Goal: Task Accomplishment & Management: Manage account settings

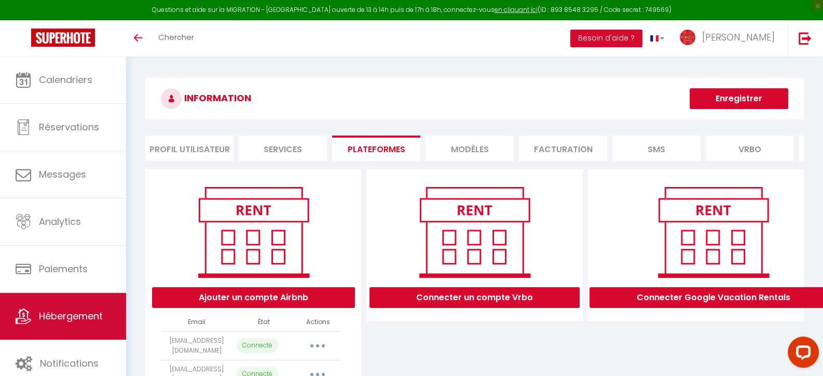
click at [76, 316] on span "Hébergement" at bounding box center [71, 315] width 64 height 13
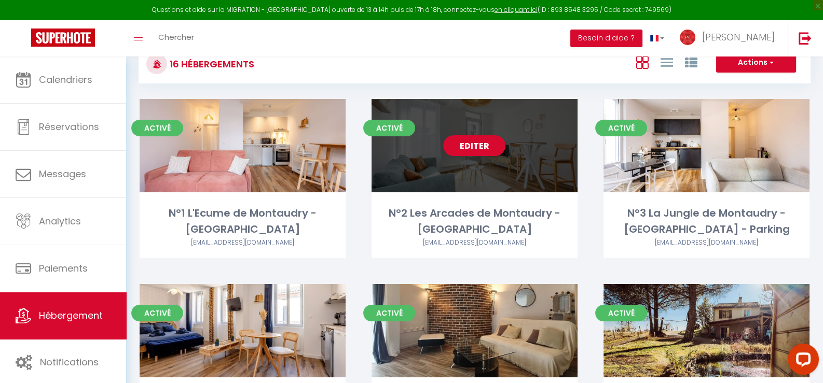
scroll to position [103, 0]
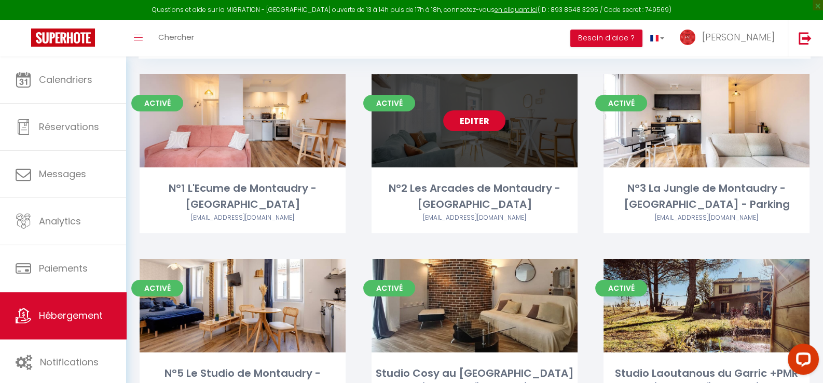
click at [468, 131] on link "Editer" at bounding box center [474, 120] width 62 height 21
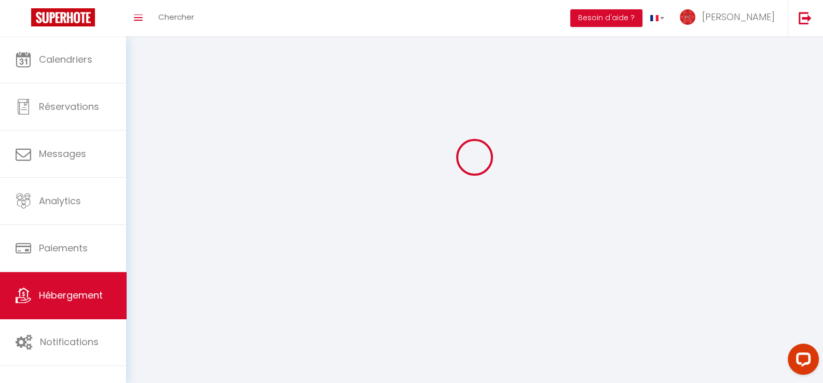
select select "1"
select select
select select "28"
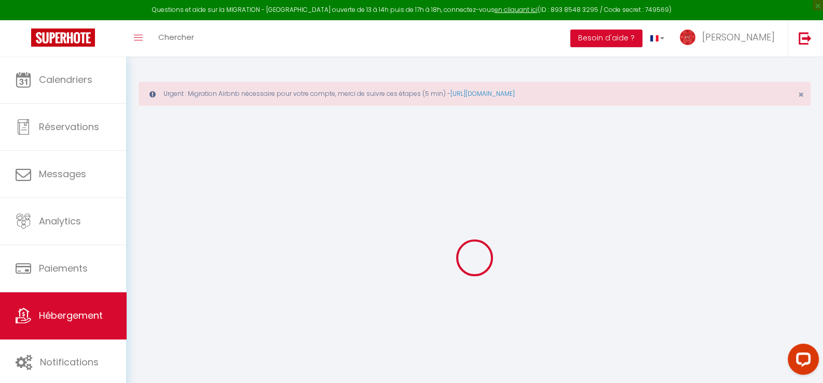
select select
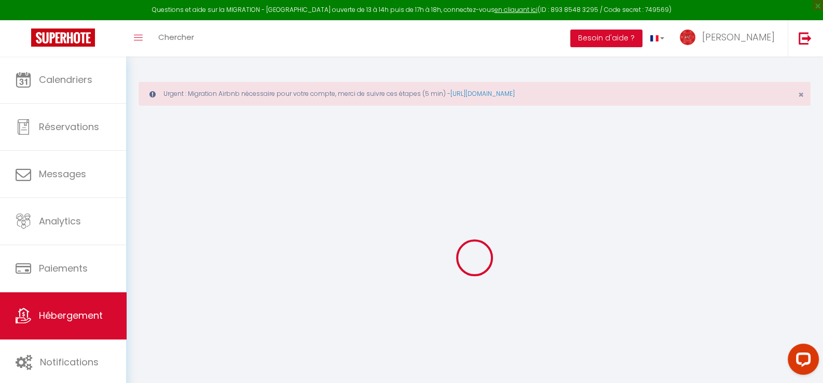
select select
checkbox input "false"
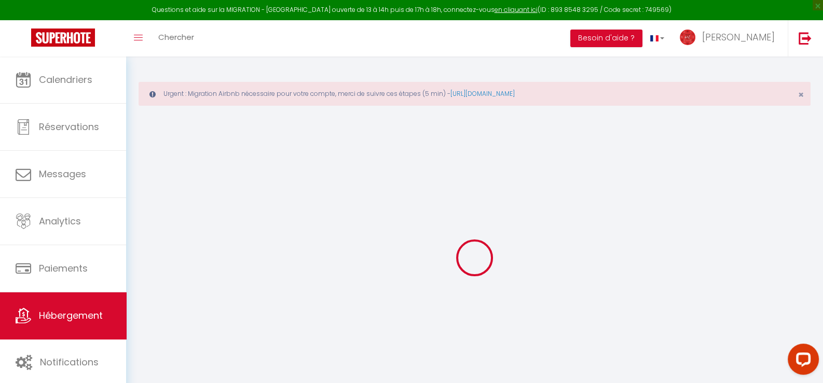
select select
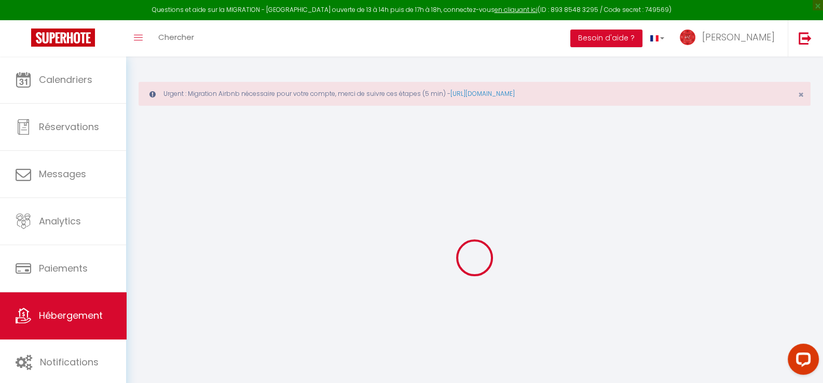
select select
checkbox input "false"
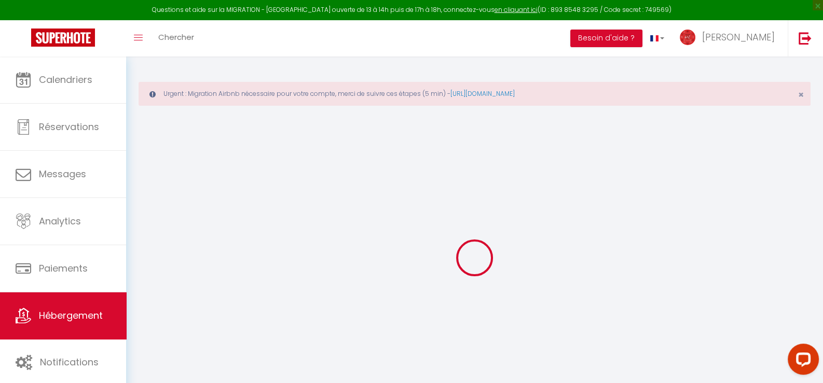
checkbox input "false"
select select
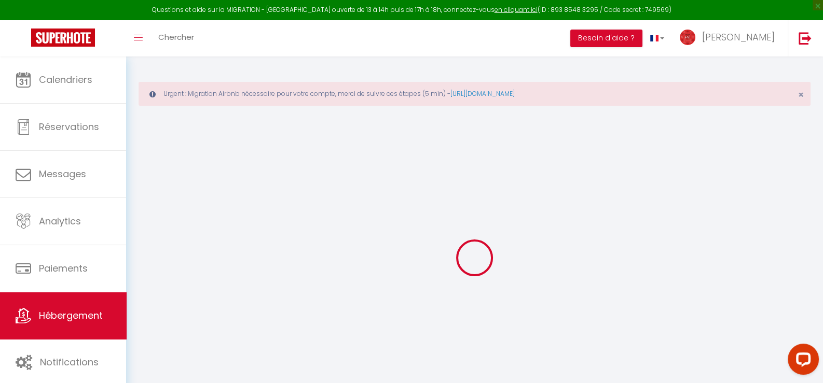
select select
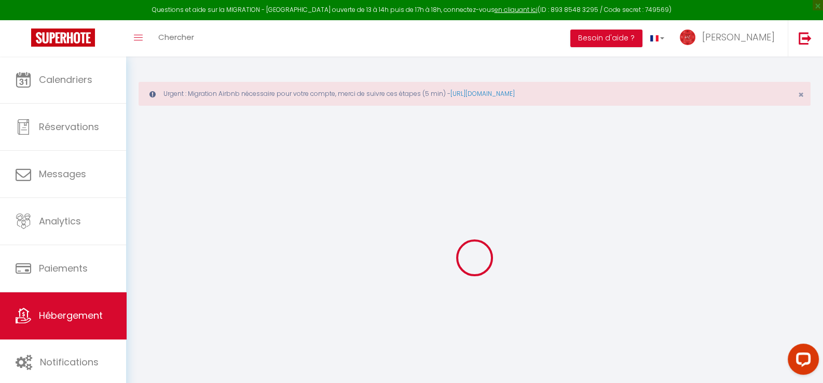
checkbox input "false"
select select
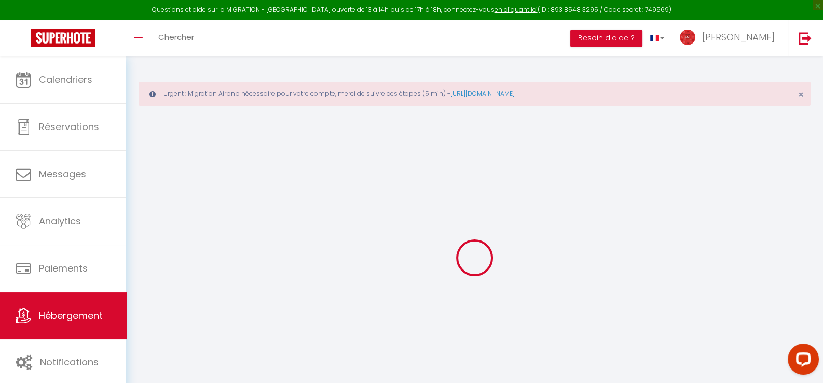
select select
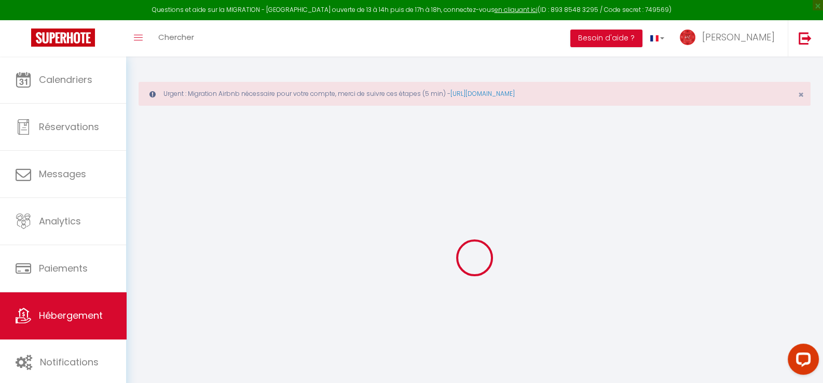
select select
checkbox input "false"
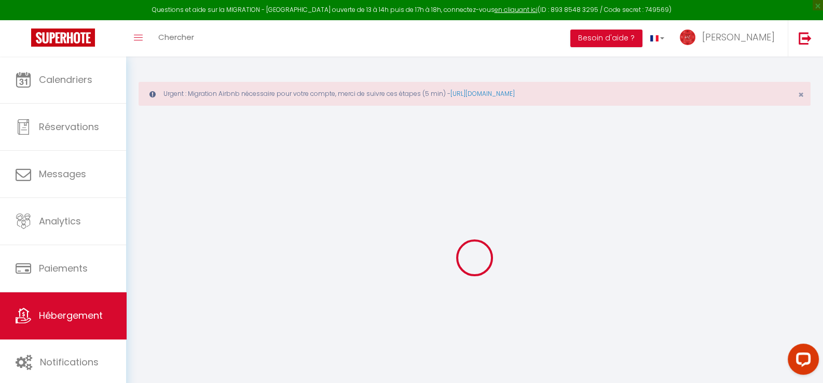
checkbox input "false"
select select
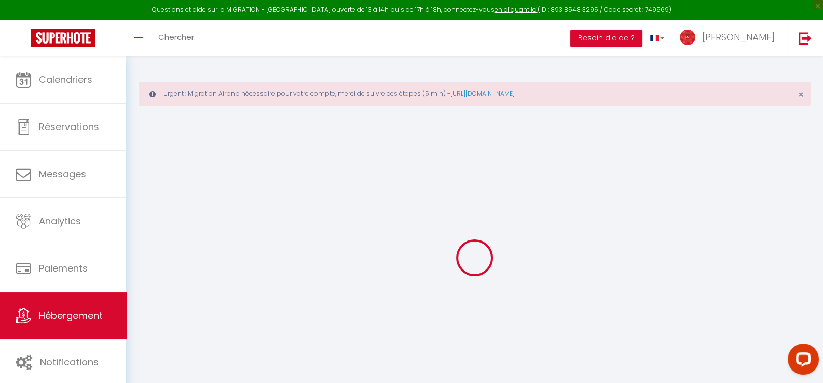
select select
checkbox input "false"
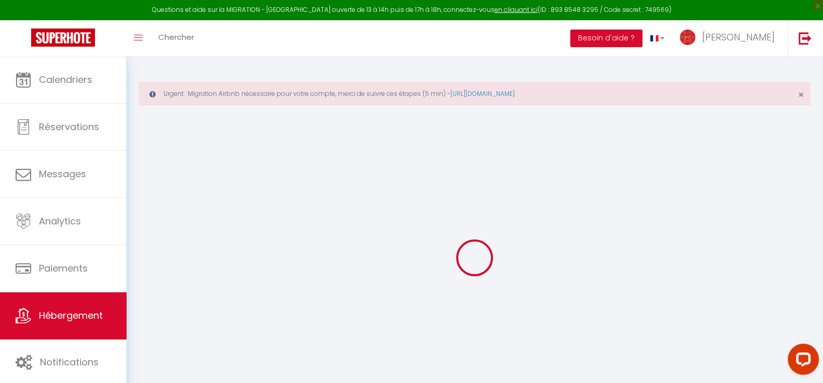
checkbox input "false"
select select
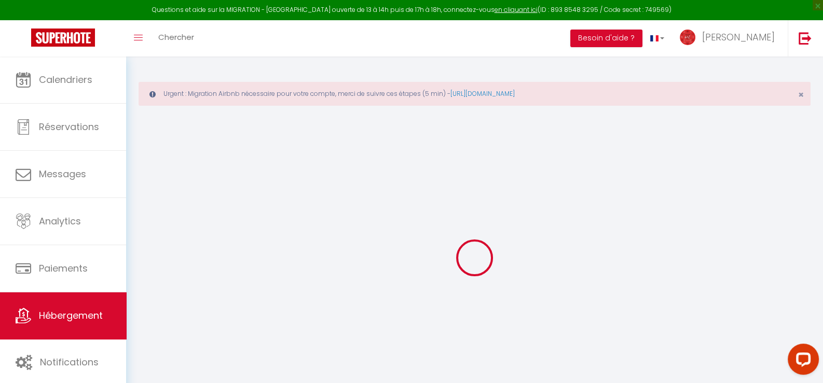
type input "N°2 Les Arcades de Montaudry - [GEOGRAPHIC_DATA]"
type input "[PERSON_NAME] & [PERSON_NAME]"
type input "SCI AJAJ"
type input "[STREET_ADDRESS]"
type input "81000"
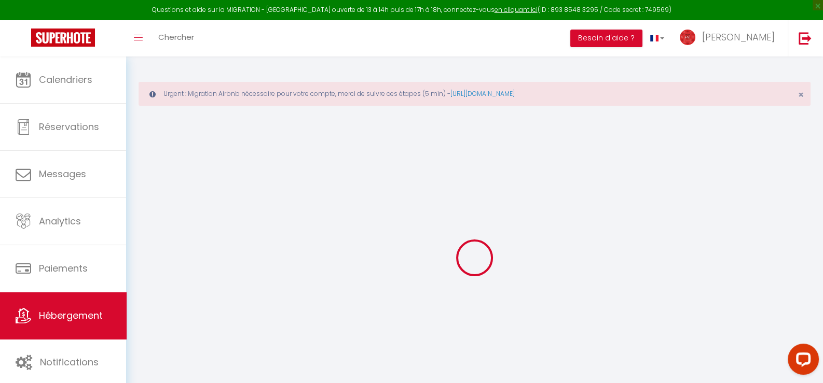
type input "ALBI"
select select "1"
type input "40"
type input "15"
type input "60"
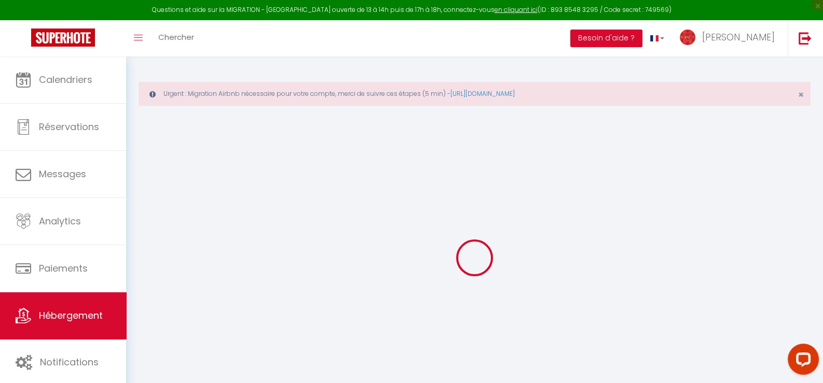
type input "5"
type input "3.93"
type input "500"
select select
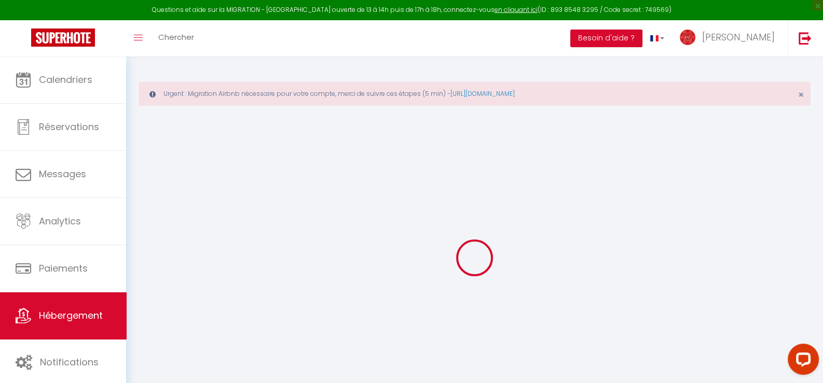
select select
type input "[STREET_ADDRESS]"
type input "81000"
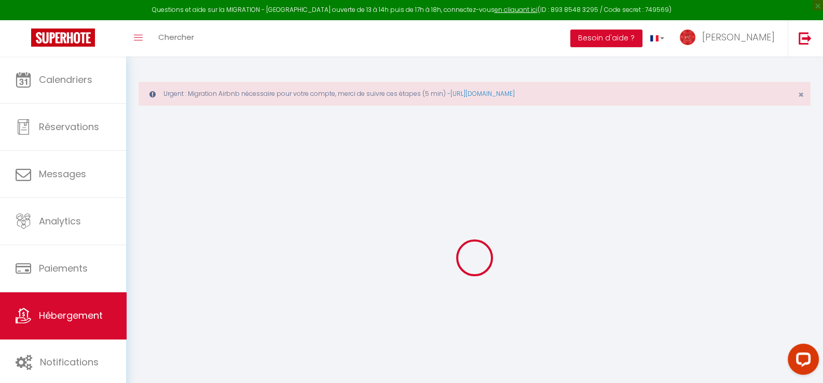
type input "Albi"
type input "[EMAIL_ADDRESS][DOMAIN_NAME]"
select select "9804"
checkbox input "false"
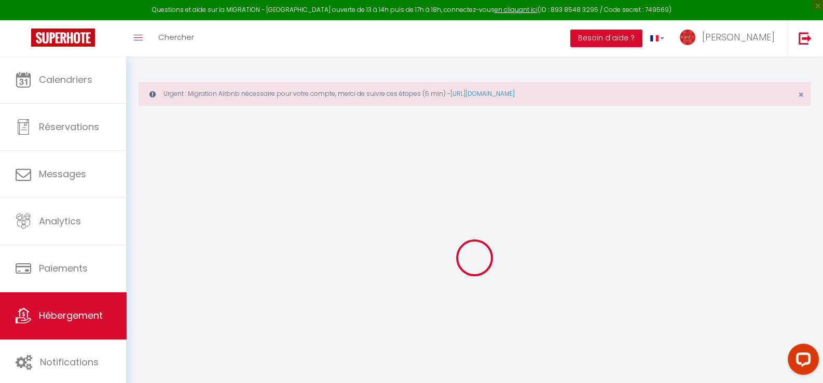
checkbox input "false"
radio input "true"
type input "30"
type input "45"
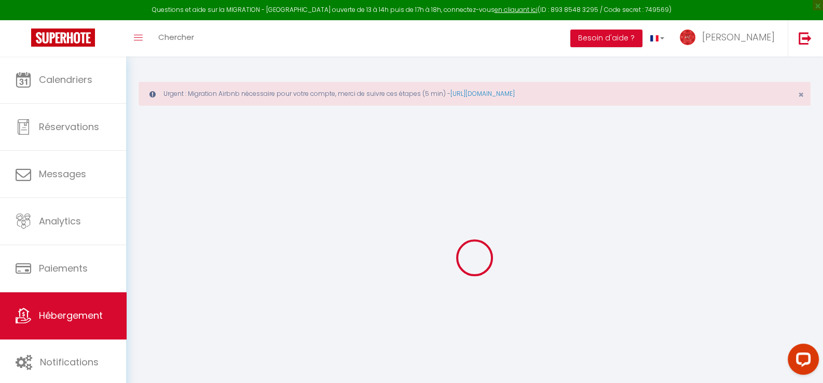
type input "0"
type input "15"
type input "0"
select select
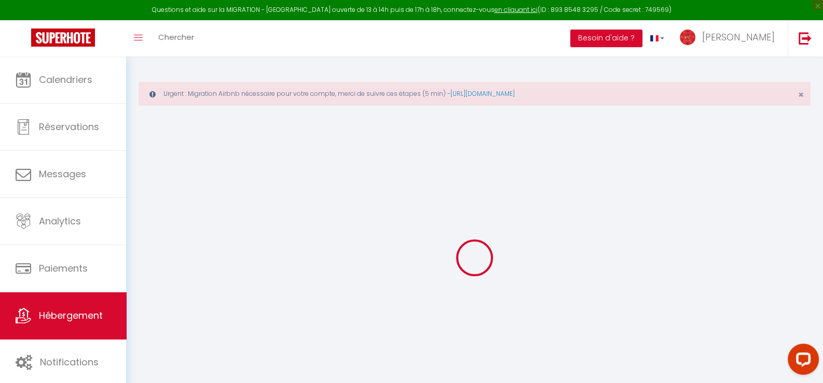
select select
checkbox input "false"
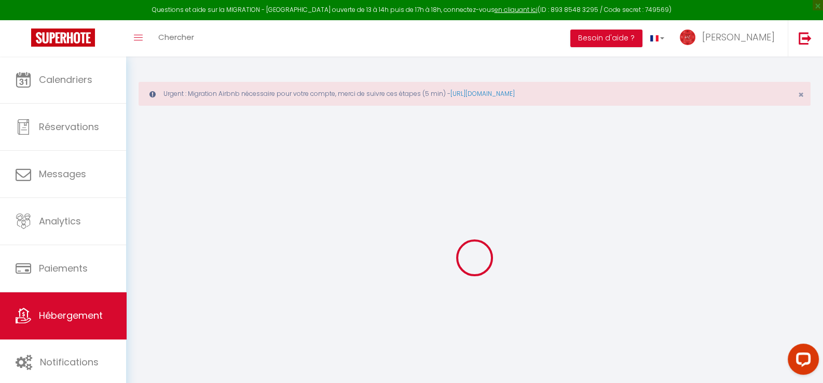
checkbox input "false"
select select
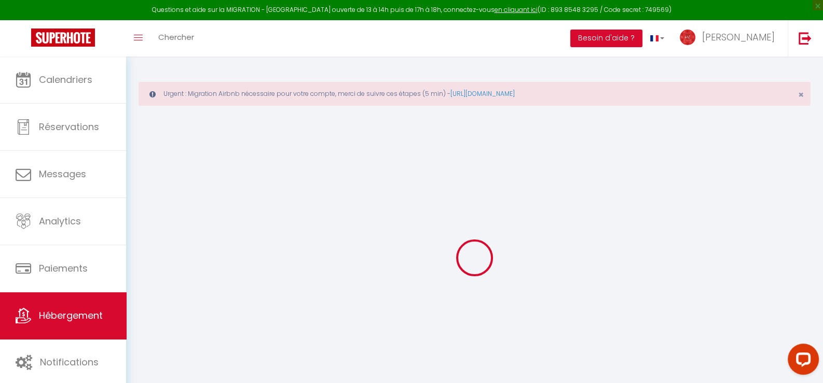
select select
checkbox input "false"
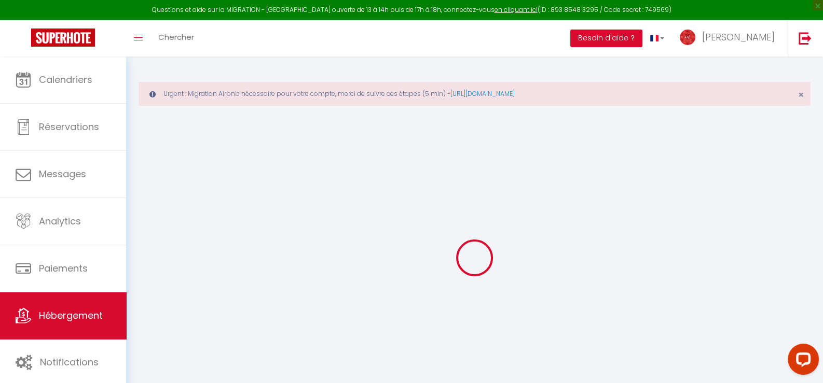
checkbox input "false"
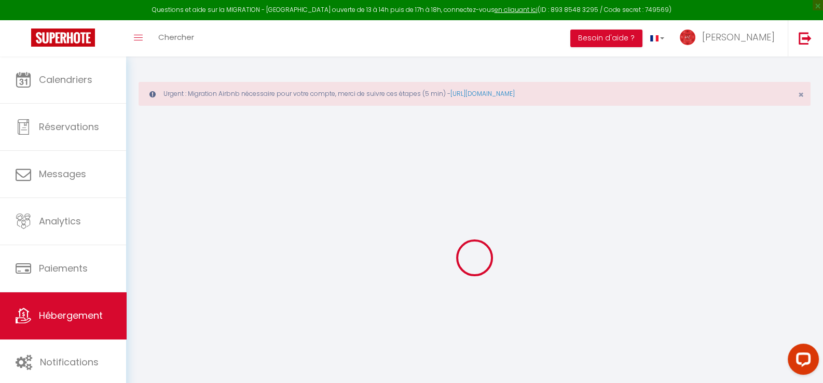
select select "16:00"
select select
select select "10:00"
select select "30"
select select "120"
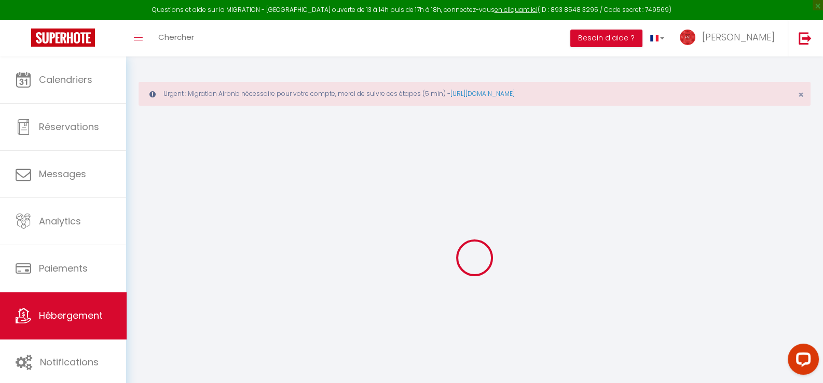
select select
checkbox input "false"
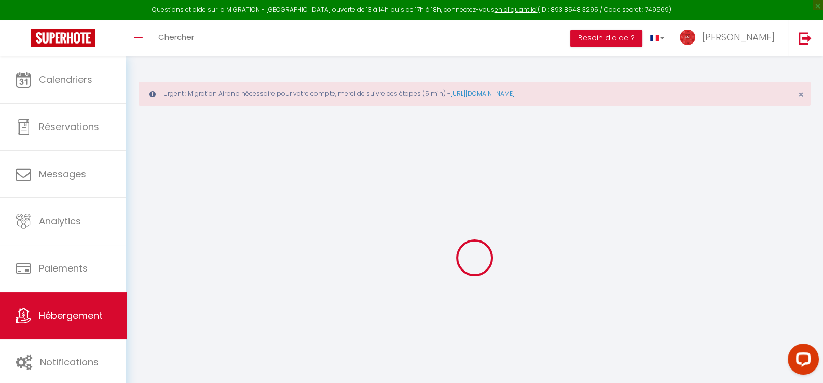
select select
checkbox input "false"
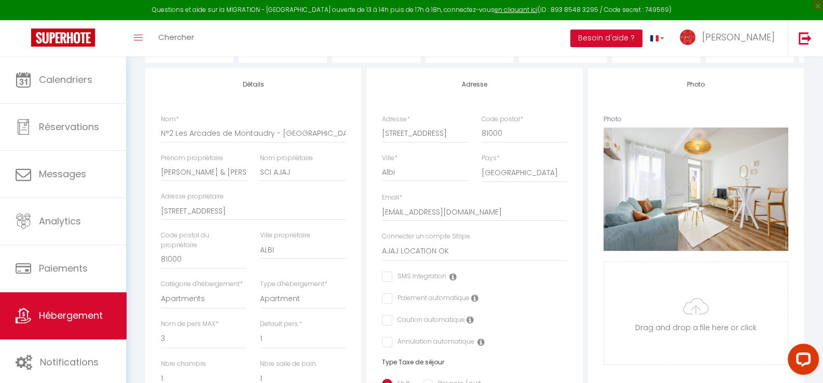
scroll to position [103, 0]
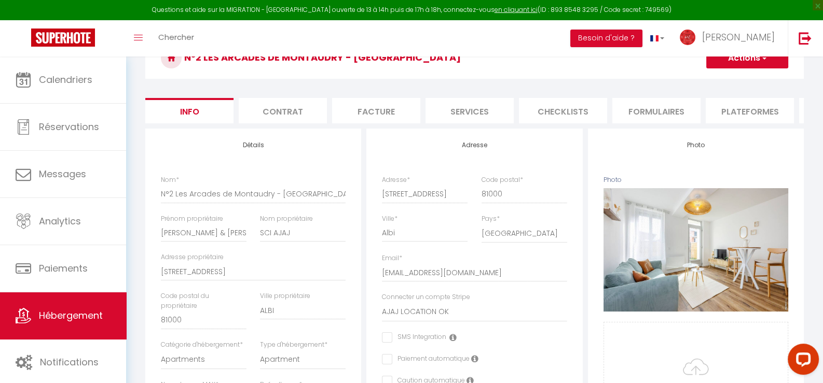
click at [747, 112] on li "Plateformes" at bounding box center [749, 110] width 88 height 25
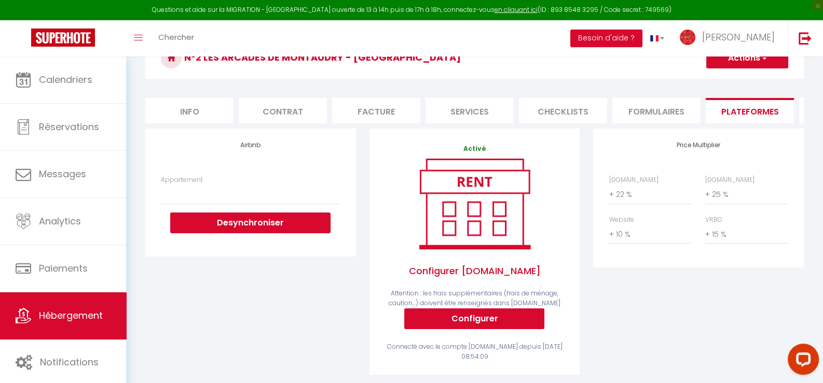
select select
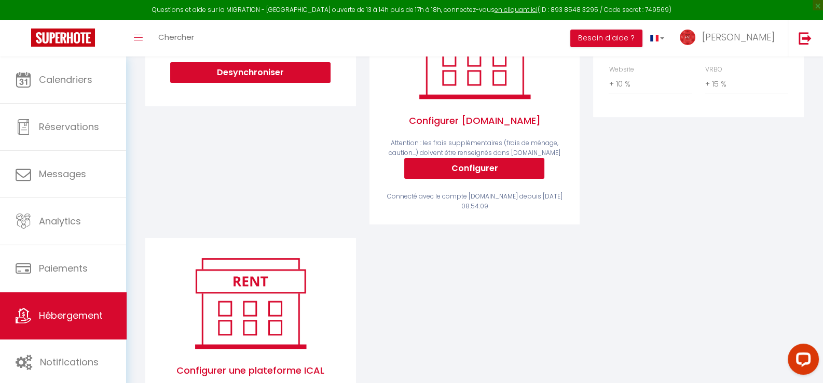
scroll to position [170, 0]
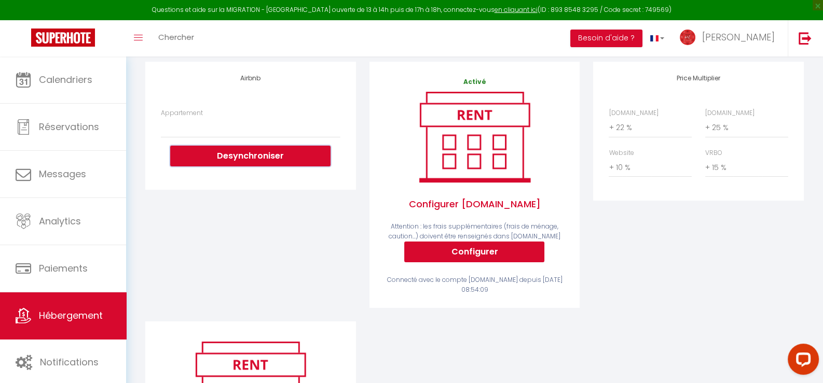
click at [244, 160] on button "Desynchroniser" at bounding box center [250, 156] width 160 height 21
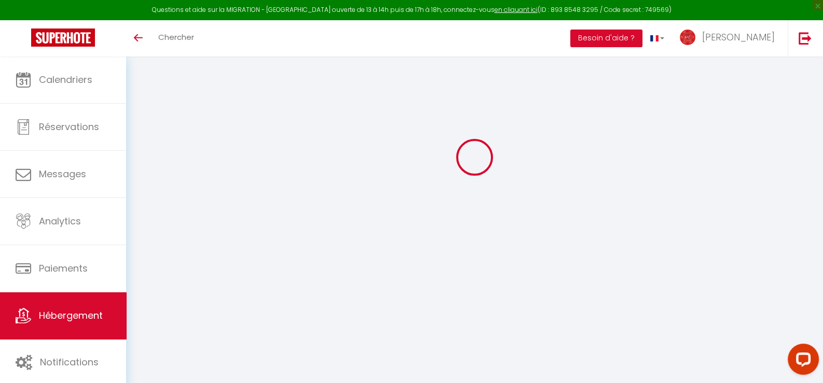
select select "+ 22 %"
select select "+ 25 %"
select select "+ 10 %"
select select "+ 15 %"
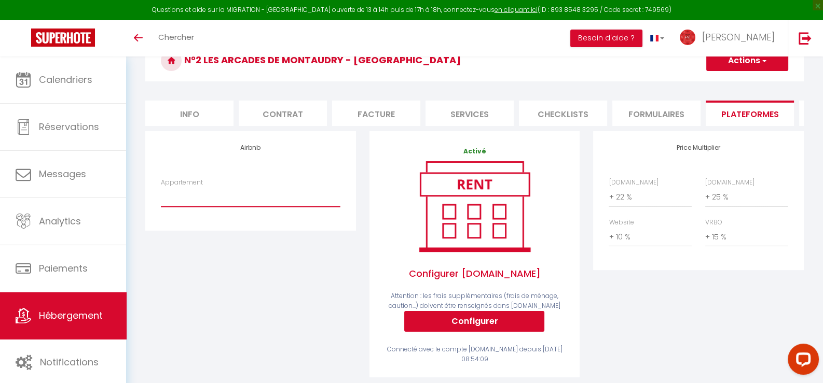
click at [200, 207] on select "N°1 L'Ecume de Montaudry - [GEOGRAPHIC_DATA] - Parking - [EMAIL_ADDRESS][DOMAIN…" at bounding box center [250, 197] width 179 height 20
drag, startPoint x: 220, startPoint y: 308, endPoint x: 221, endPoint y: 303, distance: 5.2
click at [220, 308] on div "Airbnb Appartement N°1 L'Ecume de Montaudry - [GEOGRAPHIC_DATA] - Parking - [EM…" at bounding box center [250, 261] width 224 height 260
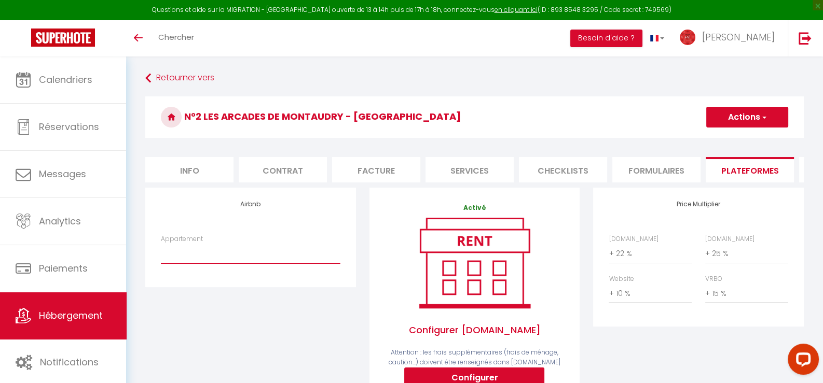
click at [209, 255] on select "N°1 L'Ecume de Montaudry - [GEOGRAPHIC_DATA] - Parking - [EMAIL_ADDRESS][DOMAIN…" at bounding box center [250, 254] width 179 height 20
select select "10941-1115834840983181034"
click at [161, 251] on select "N°1 L'Ecume de Montaudry - [GEOGRAPHIC_DATA] - Parking - [EMAIL_ADDRESS][DOMAIN…" at bounding box center [250, 254] width 179 height 20
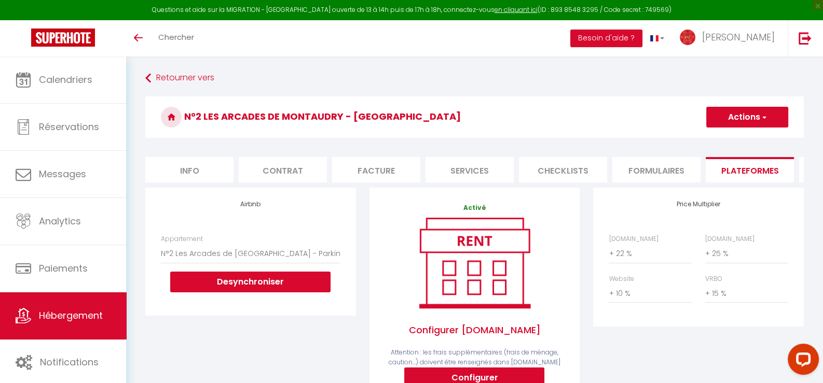
click at [729, 119] on button "Actions" at bounding box center [747, 117] width 82 height 21
click at [718, 138] on link "Enregistrer" at bounding box center [746, 139] width 82 height 13
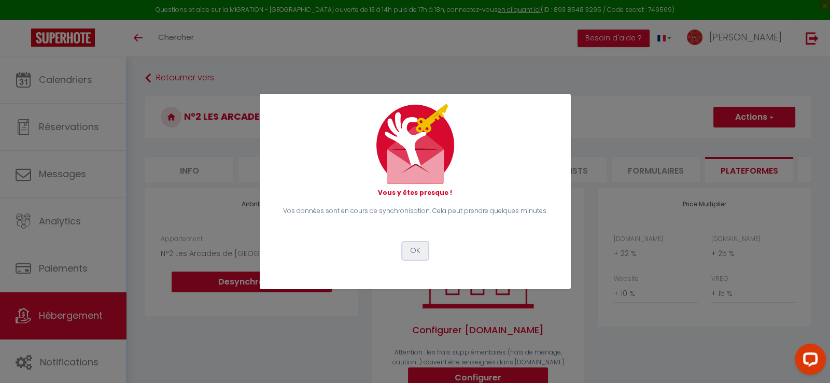
click at [416, 251] on button "OK" at bounding box center [415, 251] width 26 height 18
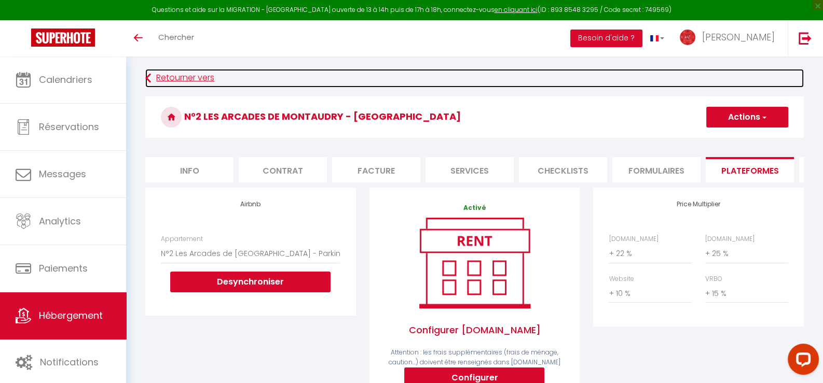
click at [155, 81] on link "Retourner vers" at bounding box center [474, 78] width 658 height 19
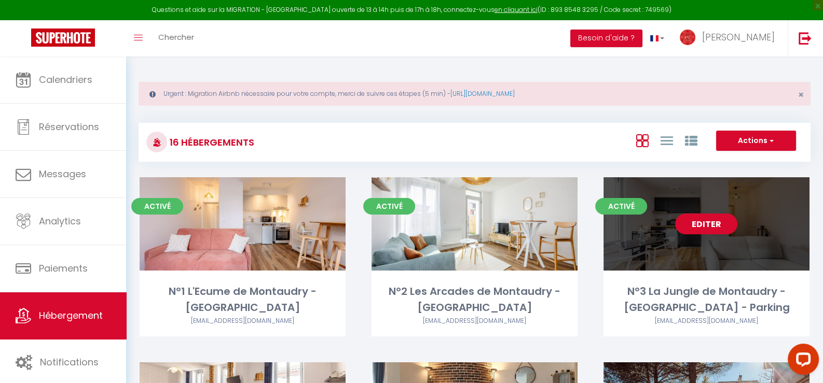
click at [701, 234] on link "Editer" at bounding box center [706, 224] width 62 height 21
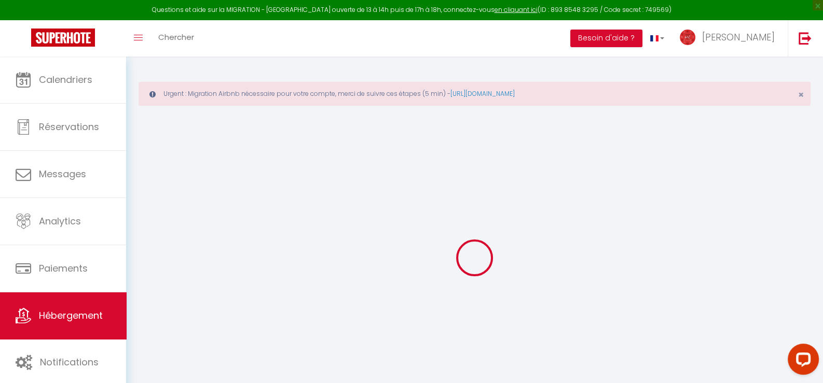
select select
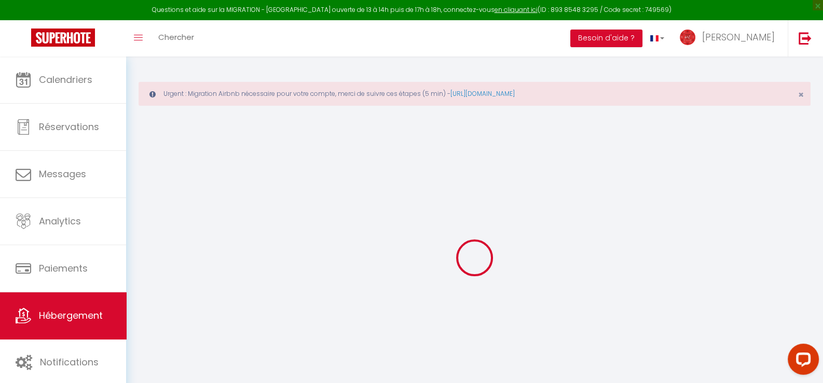
select select
checkbox input "false"
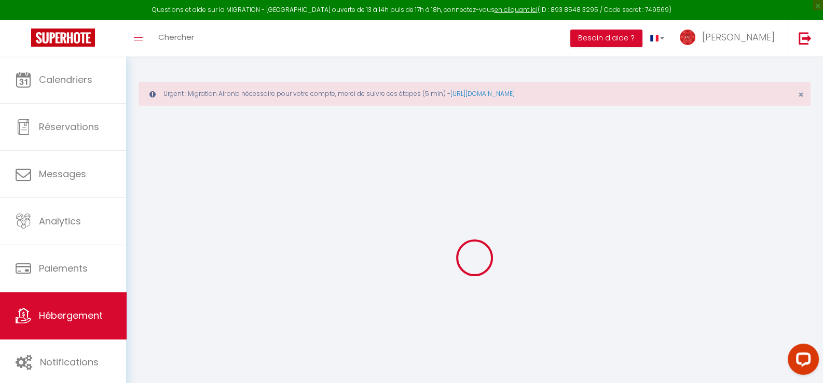
select select
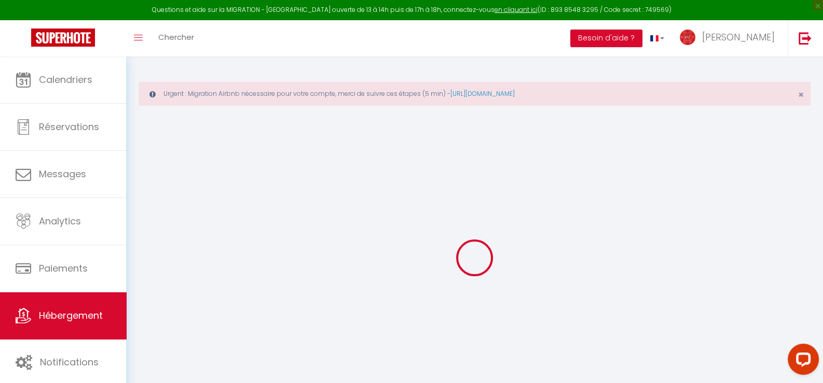
select select
checkbox input "false"
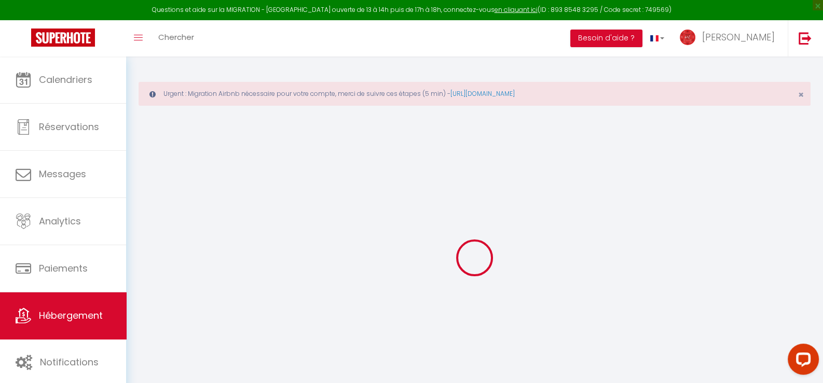
checkbox input "false"
select select
type input "N°3 La Jungle de Montaudry - [GEOGRAPHIC_DATA] - Parking"
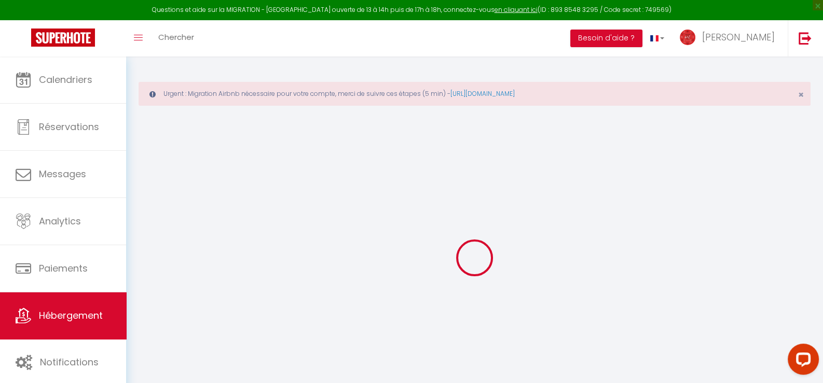
type input "[PERSON_NAME] & [PERSON_NAME]"
type input "SCI AJAJ"
type input "[STREET_ADDRESS]"
type input "81000"
type input "ALBI"
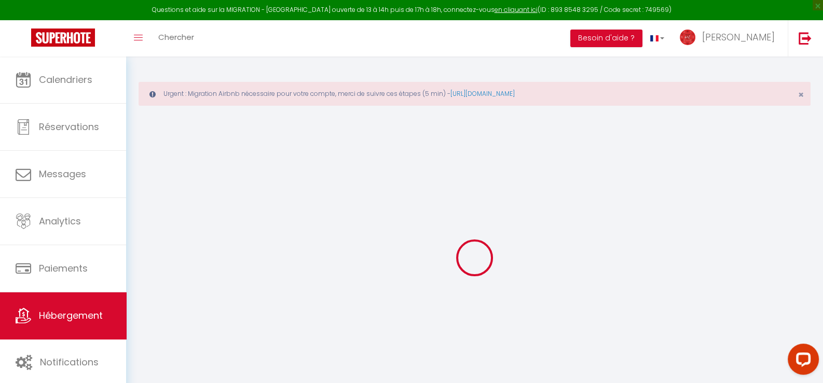
select select "1"
type input "40"
type input "15"
type input "60"
type input "5"
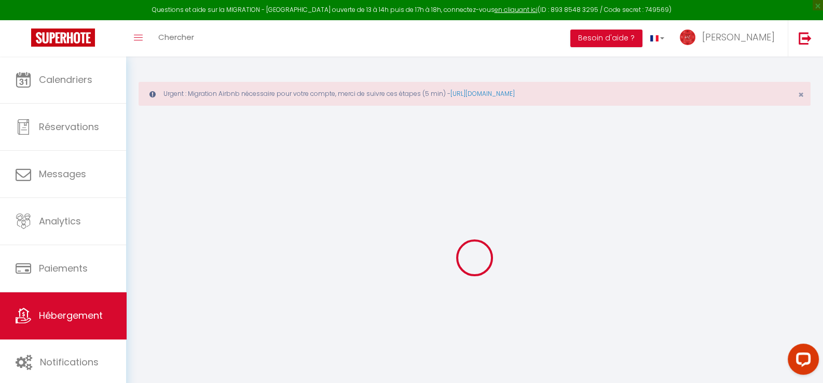
type input "3.93"
type input "500"
select select
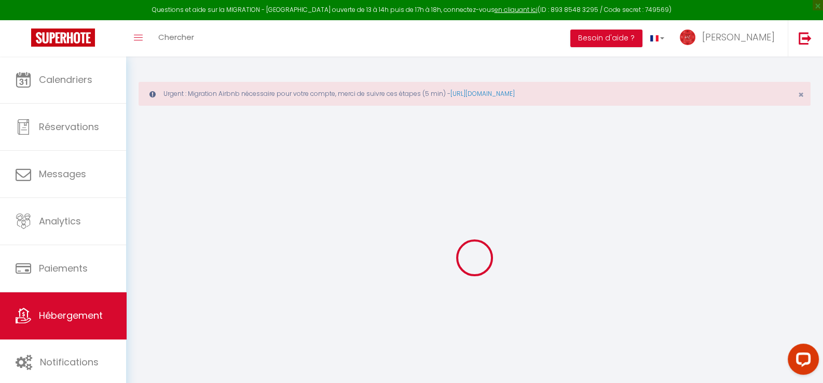
select select
type input "[STREET_ADDRESS]"
type input "81000"
type input "Albi"
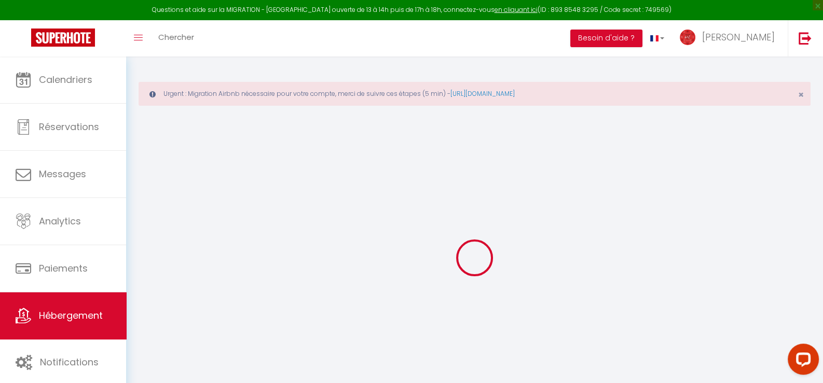
type input "[EMAIL_ADDRESS][DOMAIN_NAME]"
select select "9804"
checkbox input "false"
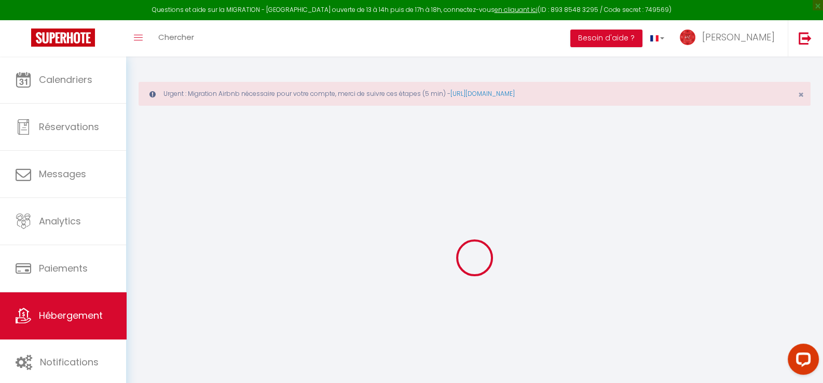
checkbox input "false"
radio input "true"
type input "30"
type input "45"
type input "0"
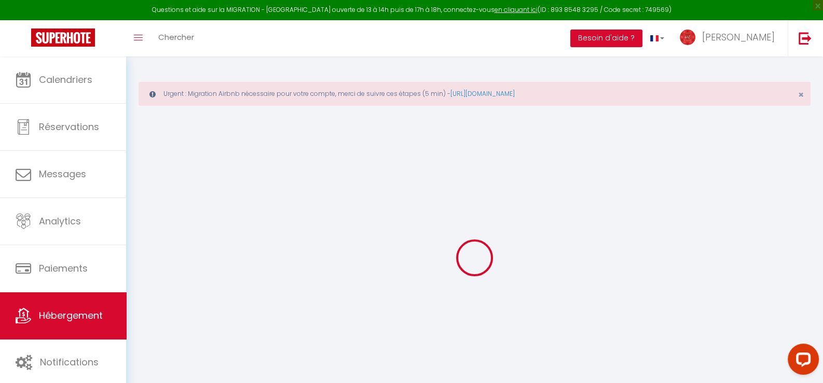
type input "15"
type input "0"
select select
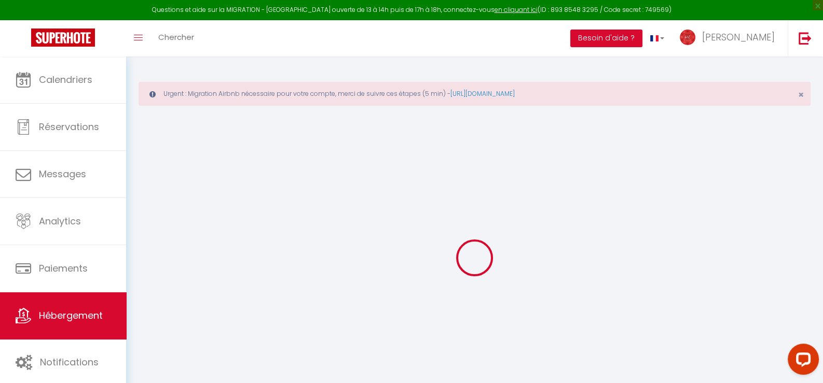
select select
checkbox input "false"
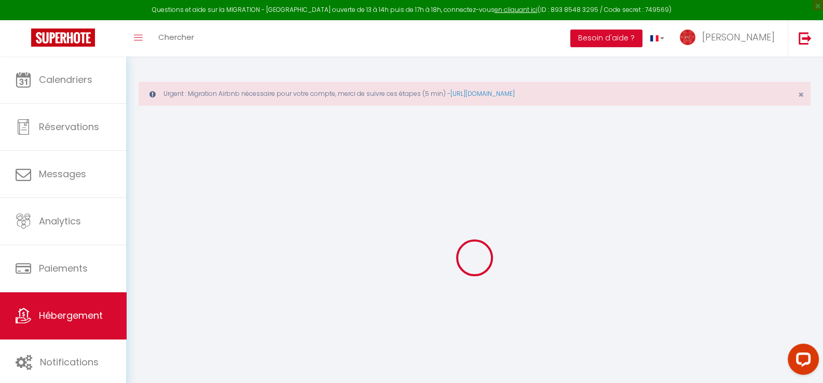
checkbox input "false"
select select "+ 22 %"
select select "+ 25 %"
select select "+ 10 %"
select select "+ 15 %"
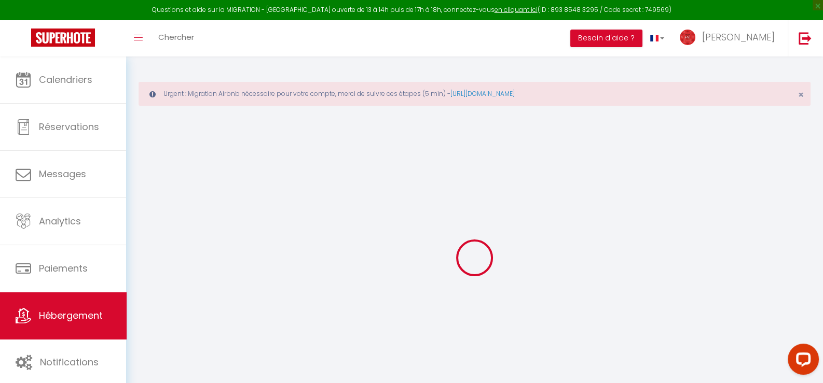
select select
checkbox input "false"
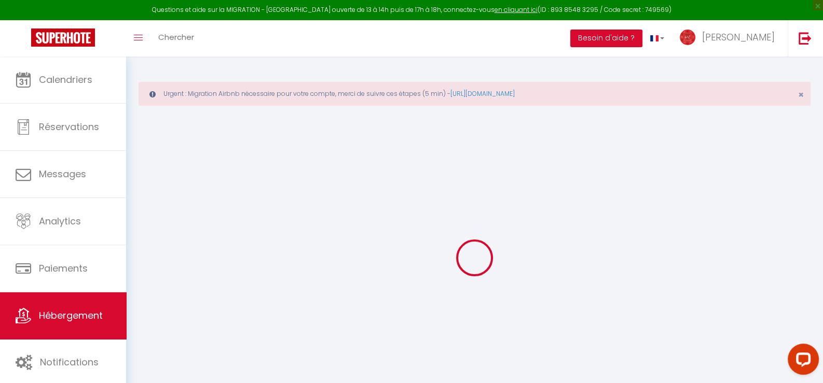
select select "1927-1112998907718902497"
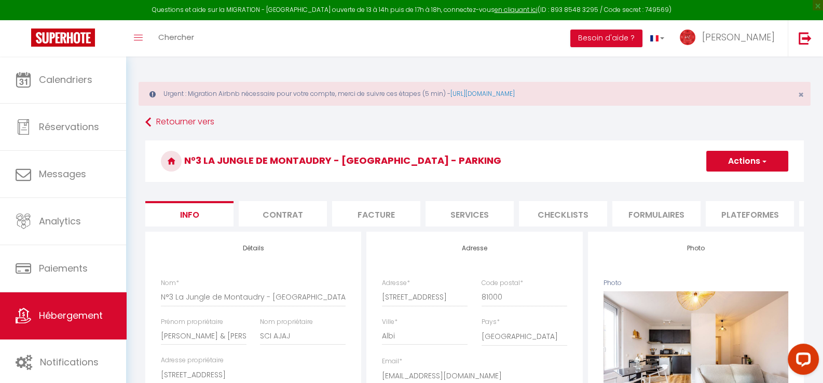
click at [738, 216] on li "Plateformes" at bounding box center [749, 213] width 88 height 25
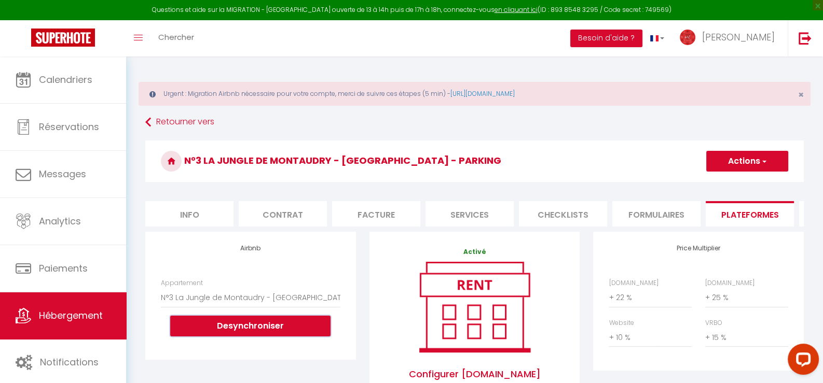
click at [280, 330] on button "Desynchroniser" at bounding box center [250, 326] width 160 height 21
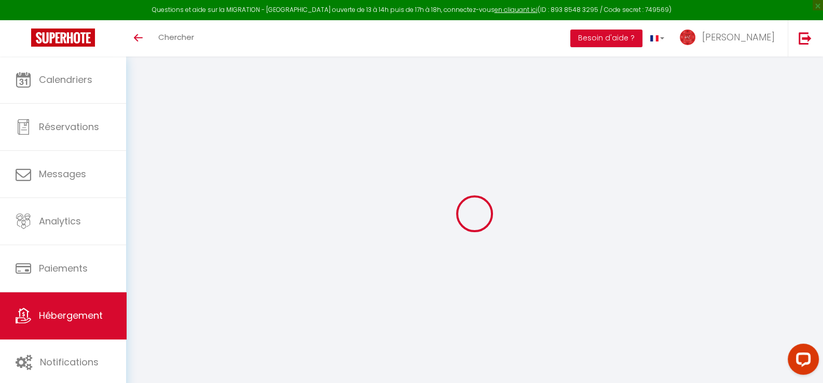
select select "+ 22 %"
select select "+ 25 %"
select select "+ 10 %"
select select "+ 15 %"
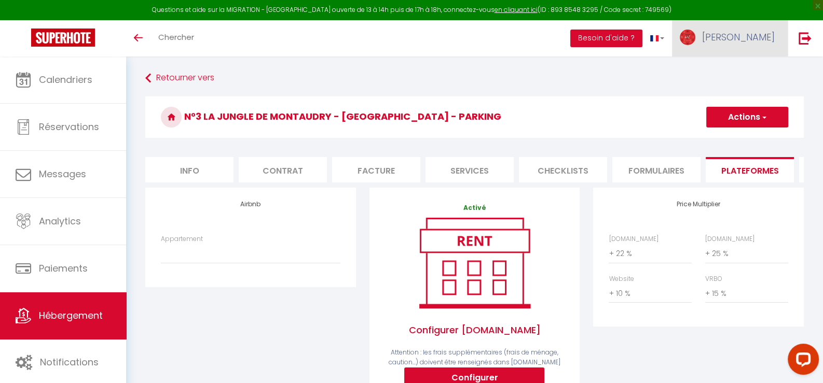
click at [765, 35] on span "[PERSON_NAME]" at bounding box center [738, 37] width 73 height 13
click at [732, 74] on link "Paramètres" at bounding box center [745, 72] width 77 height 18
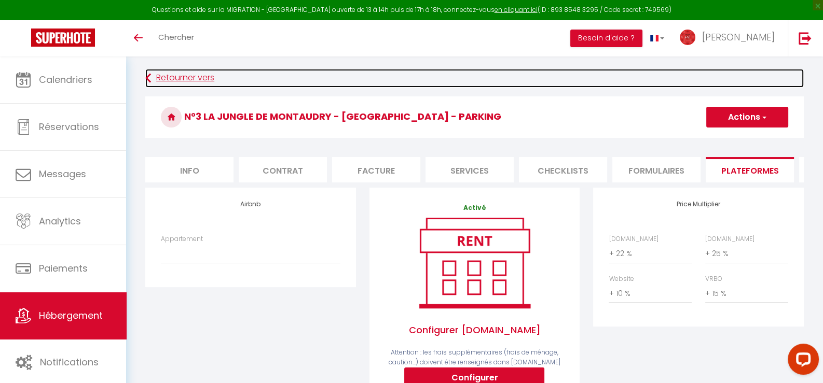
click at [165, 73] on link "Retourner vers" at bounding box center [474, 78] width 658 height 19
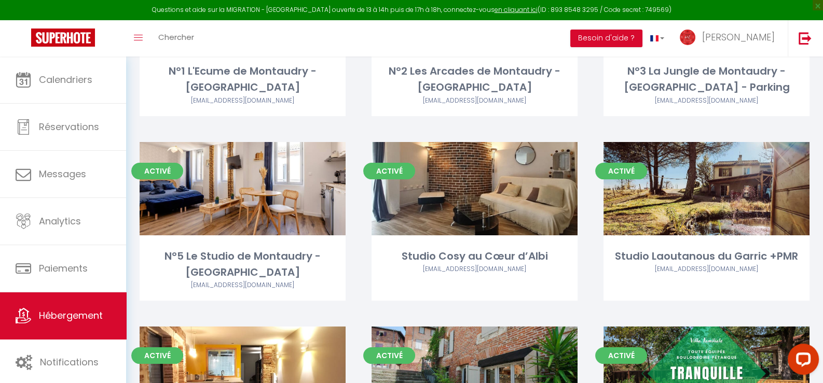
scroll to position [311, 0]
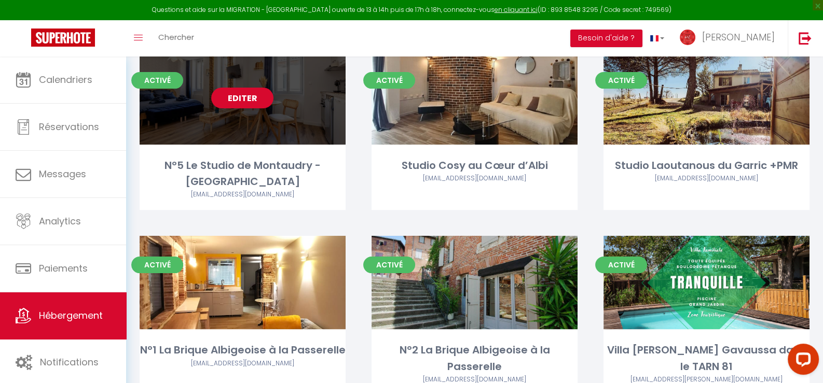
click at [240, 108] on link "Editer" at bounding box center [242, 98] width 62 height 21
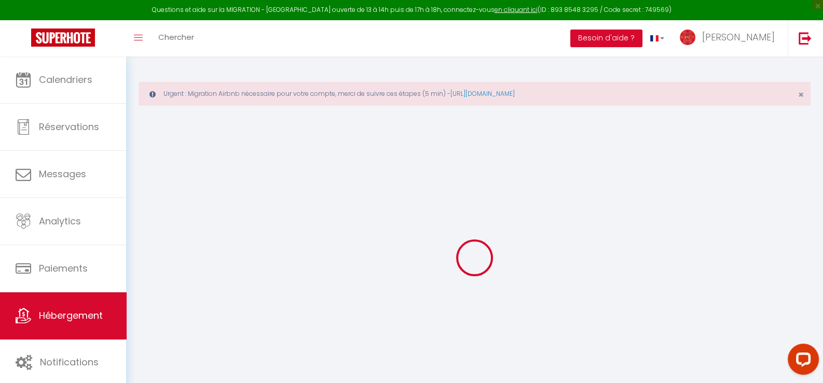
select select "+ 22 %"
select select "+ 25 %"
select select "+ 10 %"
select select "+ 15 %"
select select
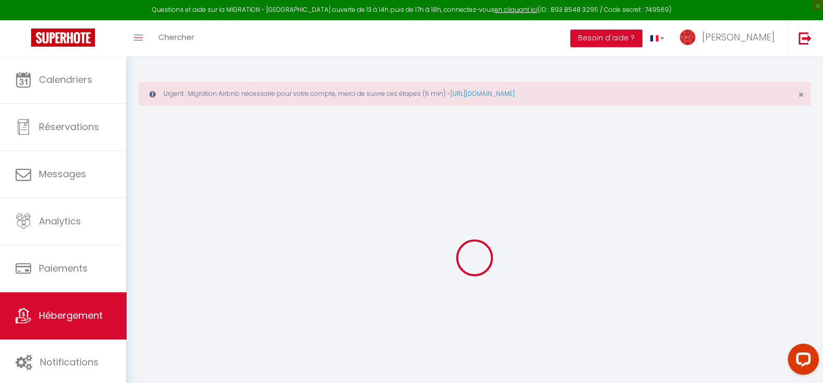
checkbox input "false"
select select "1927-1115881252500393484"
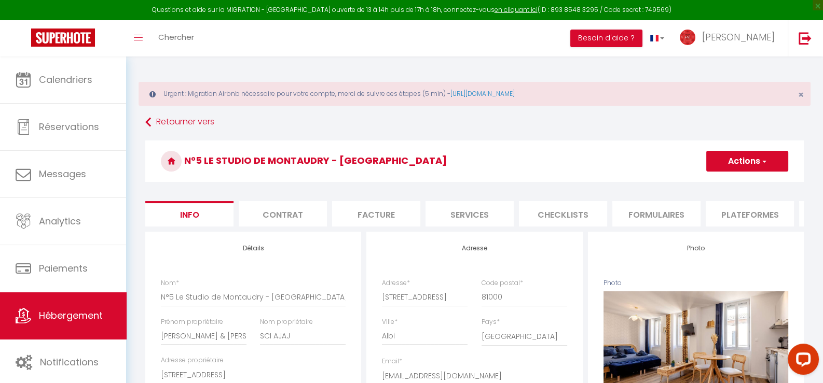
click at [687, 213] on li "Formulaires" at bounding box center [656, 213] width 88 height 25
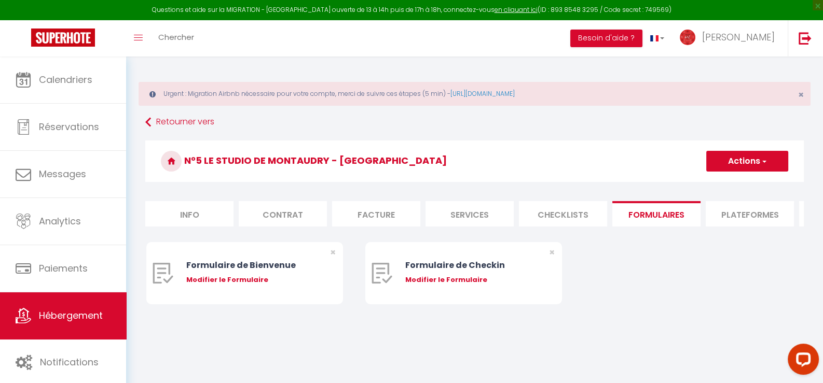
click at [744, 212] on li "Plateformes" at bounding box center [749, 213] width 88 height 25
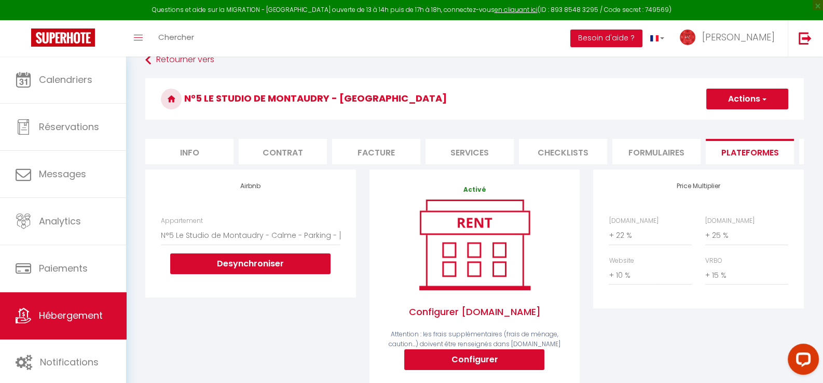
scroll to position [156, 0]
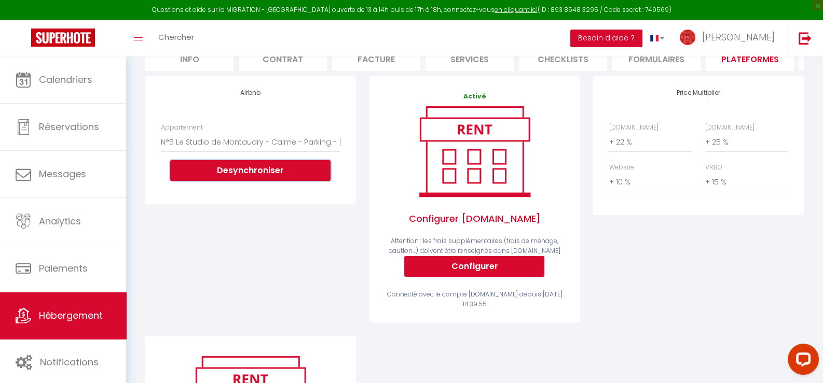
click at [235, 180] on button "Desynchroniser" at bounding box center [250, 170] width 160 height 21
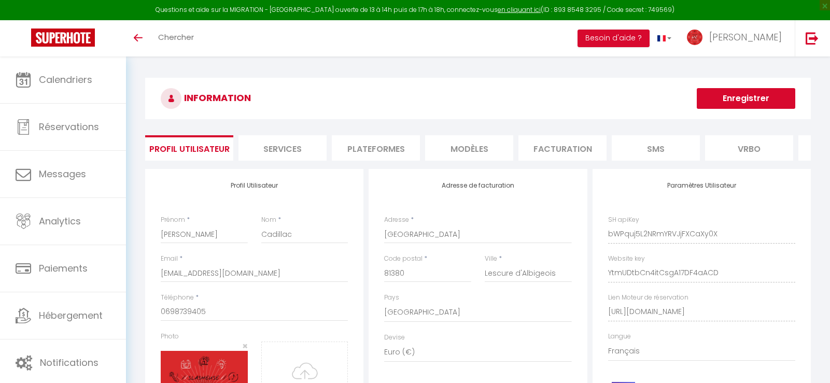
select select "28"
select select "fr"
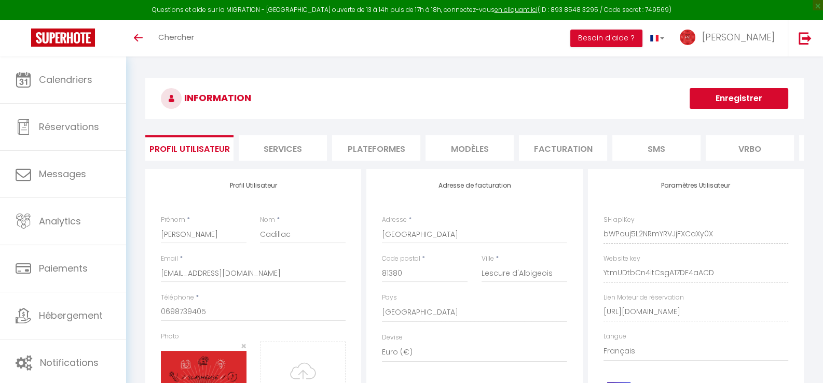
click at [407, 152] on li "Plateformes" at bounding box center [376, 147] width 88 height 25
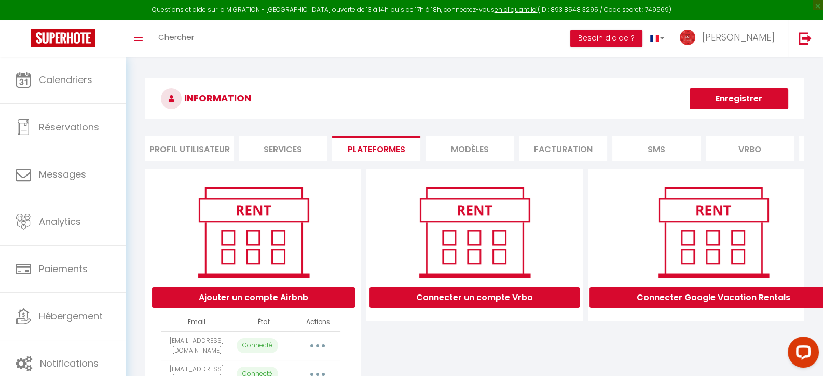
scroll to position [97, 0]
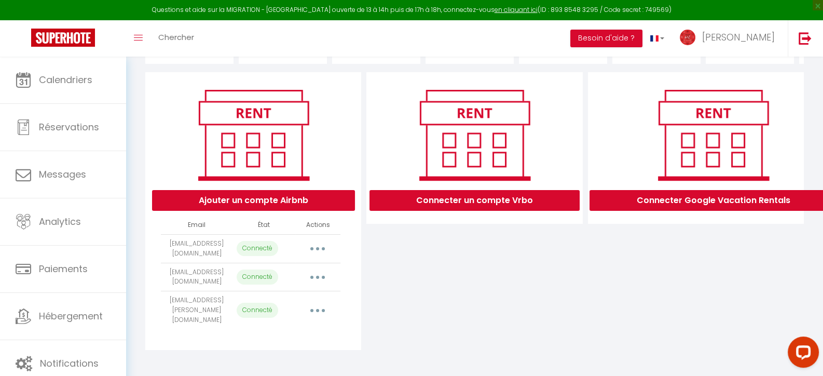
click at [322, 284] on button "button" at bounding box center [317, 277] width 29 height 17
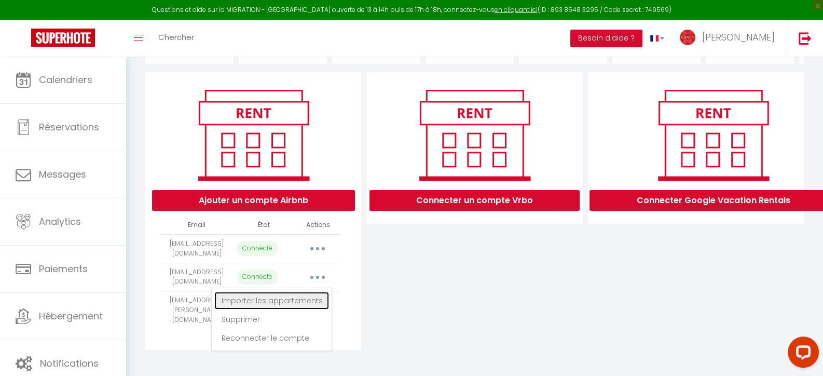
click at [298, 309] on link "Importer les appartements" at bounding box center [271, 300] width 115 height 18
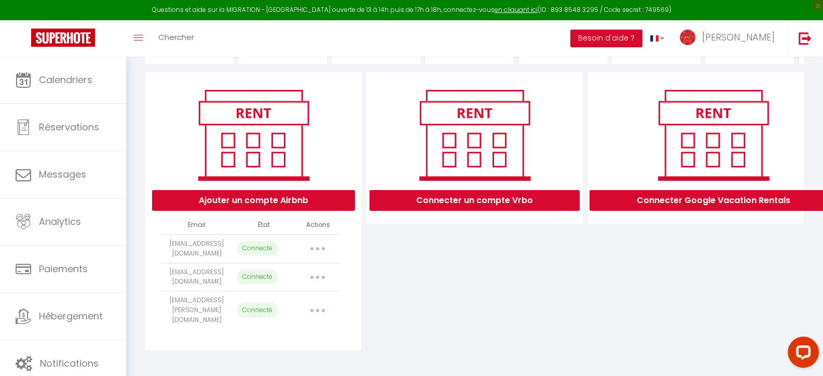
select select "49520"
select select
select select "49522"
select select "49874"
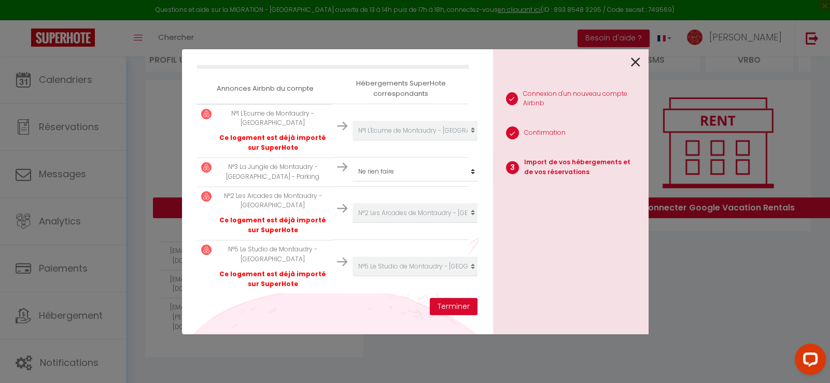
scroll to position [184, 0]
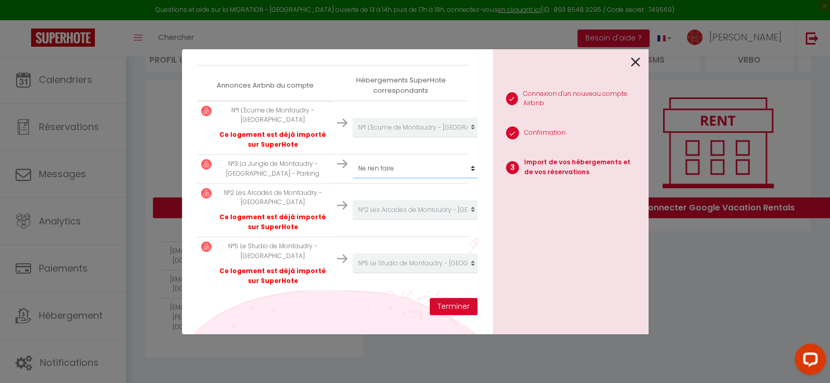
click at [398, 137] on select "Créer un nouveau hébergement Ne rien faire N°1 L'Ecume de Montaudry - Terrasse …" at bounding box center [417, 128] width 128 height 20
select select "49521"
click at [353, 137] on select "Créer un nouveau hébergement Ne rien faire N°1 L'Ecume de Montaudry - Terrasse …" at bounding box center [417, 128] width 128 height 20
click at [446, 307] on button "Terminer" at bounding box center [454, 307] width 48 height 18
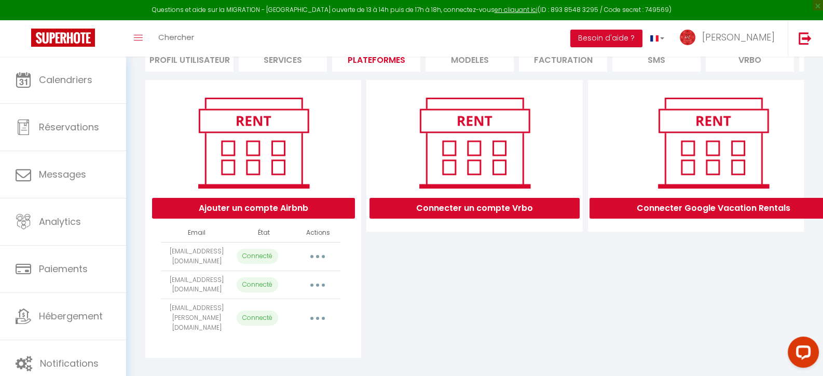
click at [321, 290] on button "button" at bounding box center [317, 284] width 29 height 17
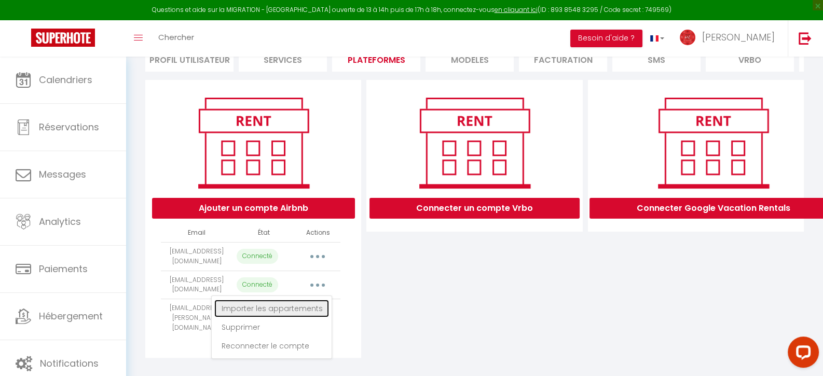
click at [284, 317] on link "Importer les appartements" at bounding box center [271, 308] width 115 height 18
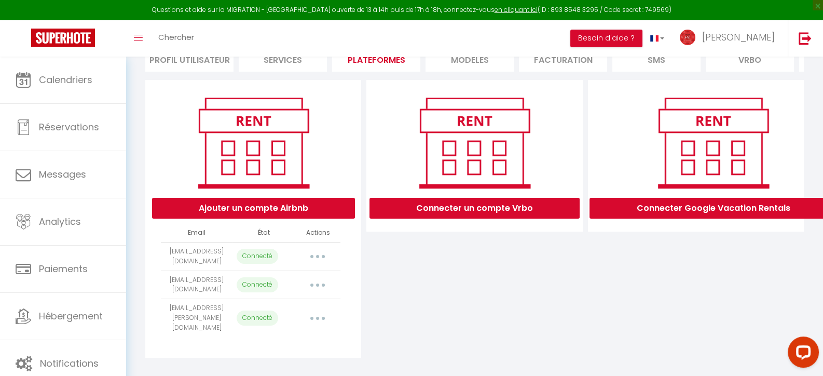
select select "49520"
select select "49521"
select select "49522"
select select "49874"
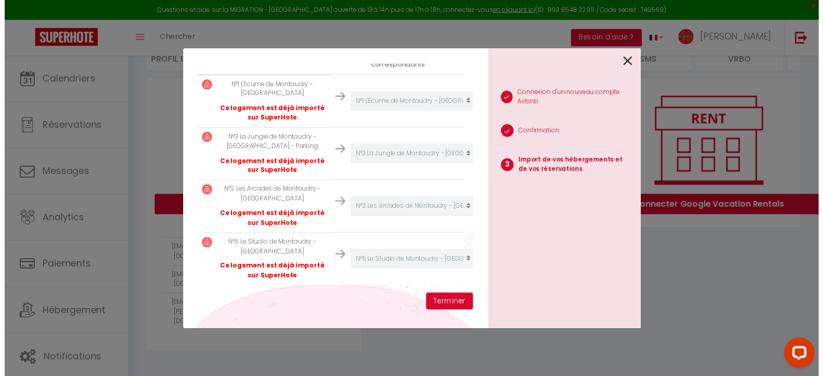
scroll to position [208, 0]
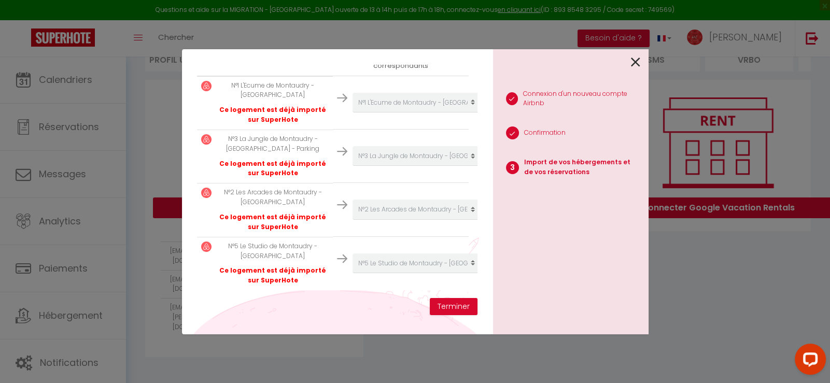
click at [632, 59] on icon at bounding box center [635, 62] width 9 height 16
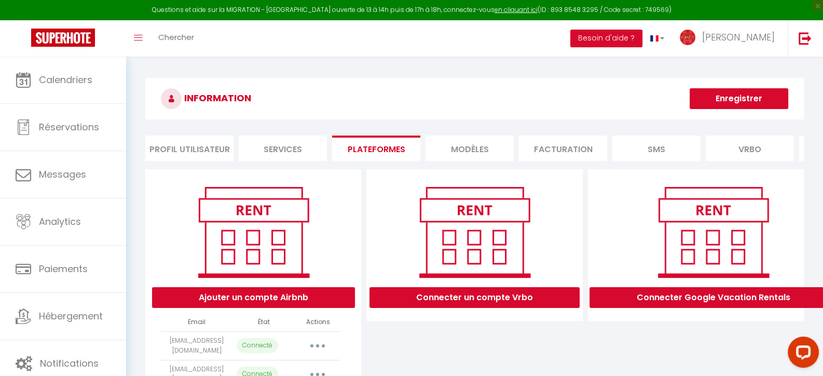
scroll to position [97, 0]
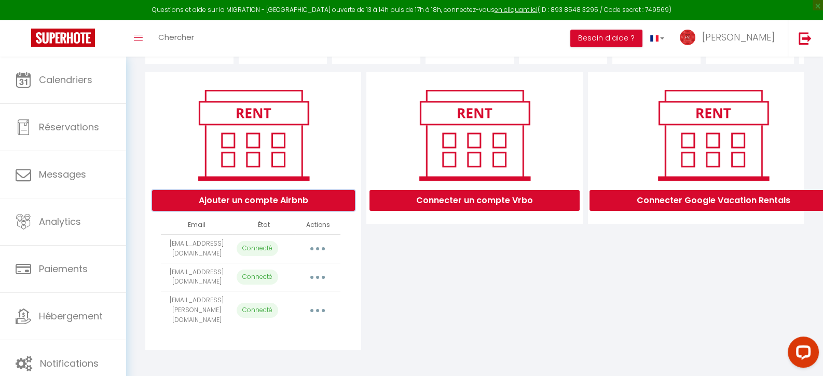
click at [269, 207] on button "Ajouter un compte Airbnb" at bounding box center [253, 200] width 203 height 21
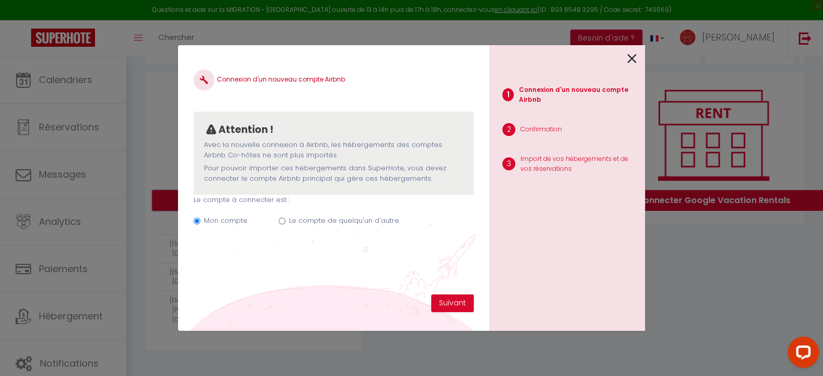
scroll to position [89, 0]
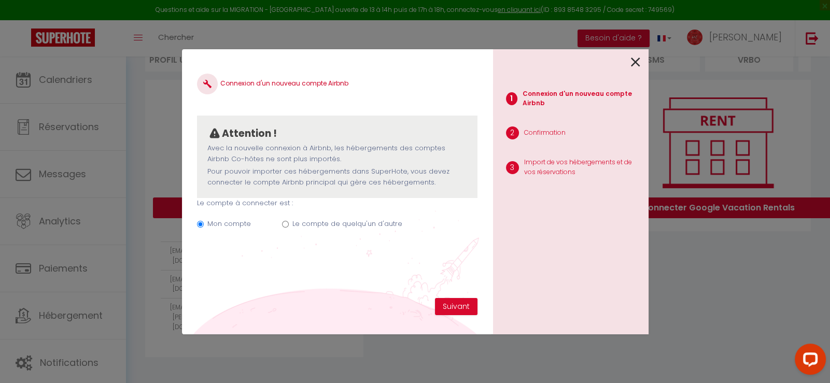
click at [336, 222] on label "Le compte de quelqu'un d'autre" at bounding box center [348, 224] width 110 height 10
click at [289, 222] on input "Le compte de quelqu'un d'autre" at bounding box center [285, 224] width 7 height 7
radio input "true"
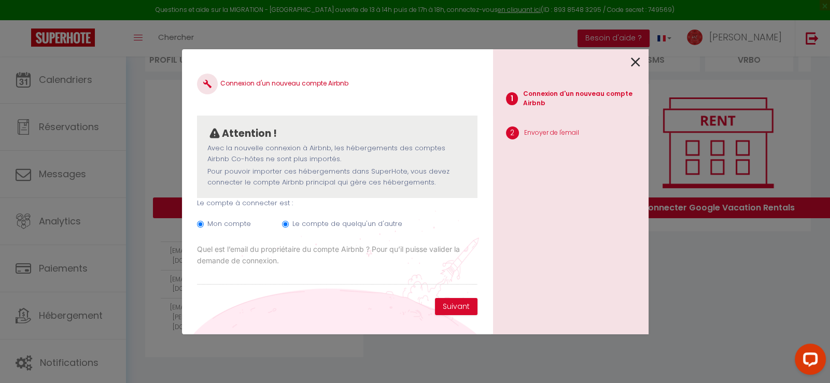
radio input "false"
click at [454, 304] on button "Suivant" at bounding box center [456, 307] width 43 height 18
click at [353, 276] on input "Email connexion Airbnb" at bounding box center [337, 276] width 280 height 19
paste input ""gregorybernardo69@hotmail.com" <gregorybernardo69@hotmail.com>"
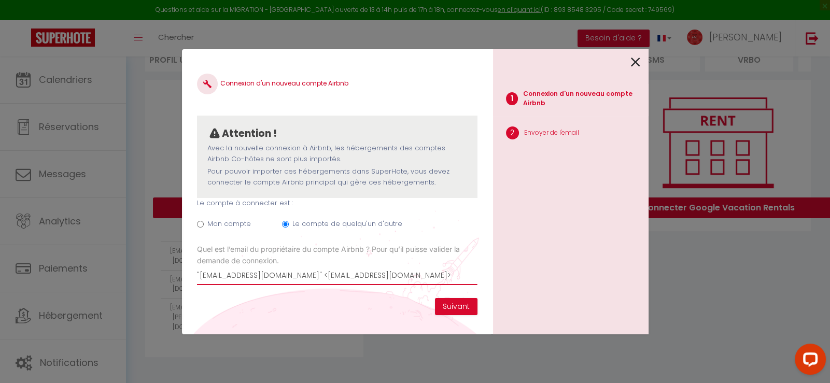
drag, startPoint x: 322, startPoint y: 273, endPoint x: 522, endPoint y: 282, distance: 200.4
click at [522, 282] on div "Connexion d'un nouveau compte Airbnb Attention ! Avec la nouvelle connexion à A…" at bounding box center [415, 191] width 467 height 285
click at [201, 275] on input ""gregorybernardo69@hotmail.com" at bounding box center [337, 276] width 280 height 19
click at [349, 276] on input "gregorybernardo69@hotmail.com" at bounding box center [337, 276] width 280 height 19
type input "gregorybernardo69@hotmail.com"
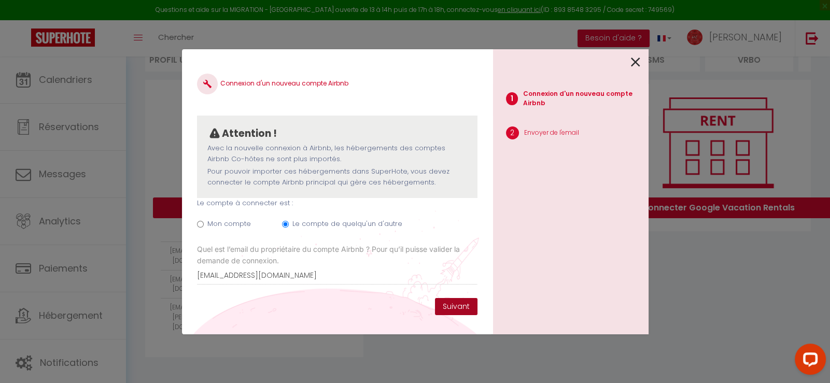
click at [456, 304] on button "Suivant" at bounding box center [456, 307] width 43 height 18
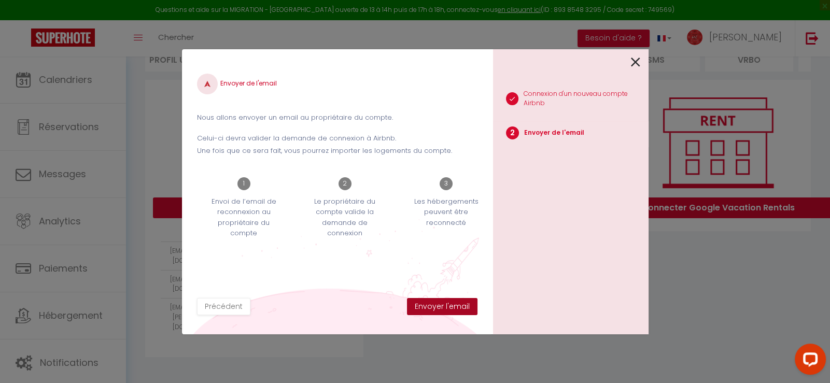
click at [450, 305] on button "Envoyer l'email" at bounding box center [442, 307] width 71 height 18
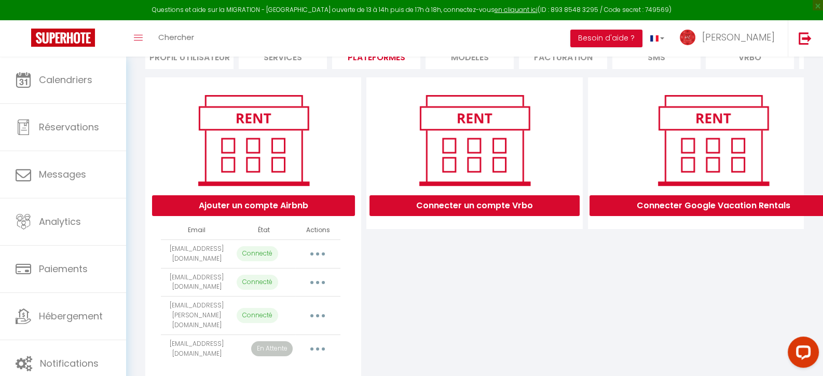
scroll to position [74, 0]
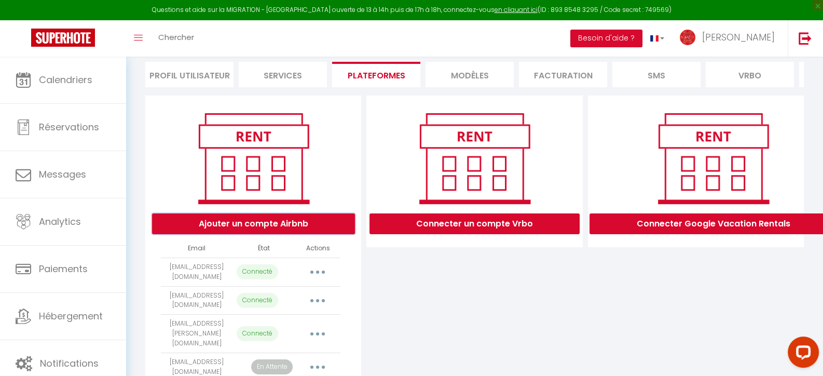
click at [254, 228] on button "Ajouter un compte Airbnb" at bounding box center [253, 223] width 203 height 21
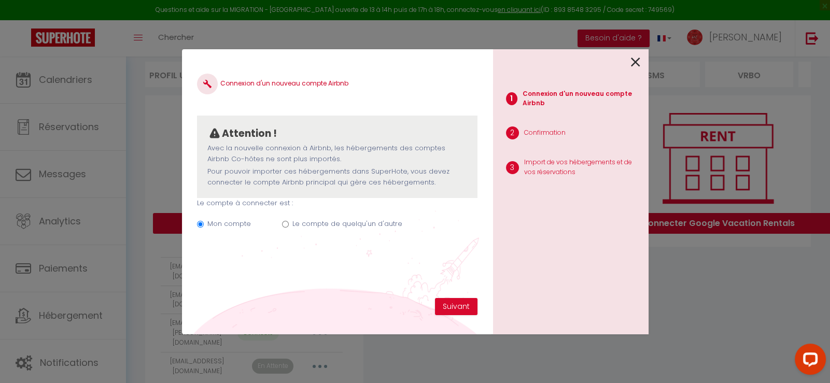
click at [290, 228] on div "Mon compte Le compte de quelqu'un d'autre" at bounding box center [337, 226] width 280 height 35
click at [293, 223] on label "Le compte de quelqu'un d'autre" at bounding box center [348, 224] width 110 height 10
click at [289, 223] on input "Le compte de quelqu'un d'autre" at bounding box center [285, 224] width 7 height 7
radio input "true"
radio input "false"
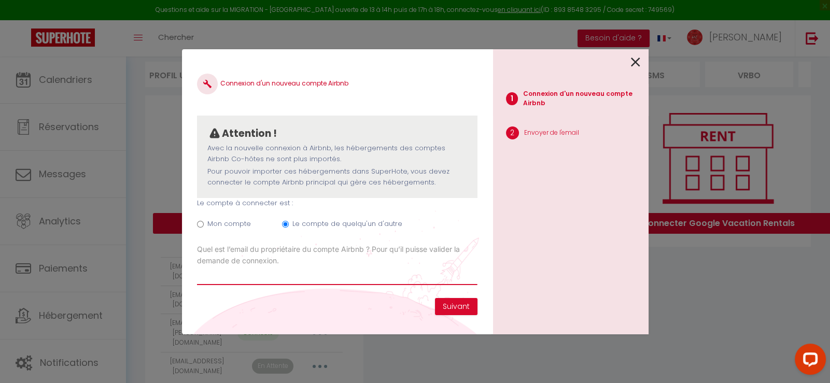
click at [418, 275] on input "Email connexion Airbnb" at bounding box center [337, 276] width 280 height 19
paste input "laoutanousdugarric.tarn81@gmail.com"
type input "laoutanousdugarric.tarn81@gmail.com"
click at [452, 303] on button "Suivant" at bounding box center [456, 307] width 43 height 18
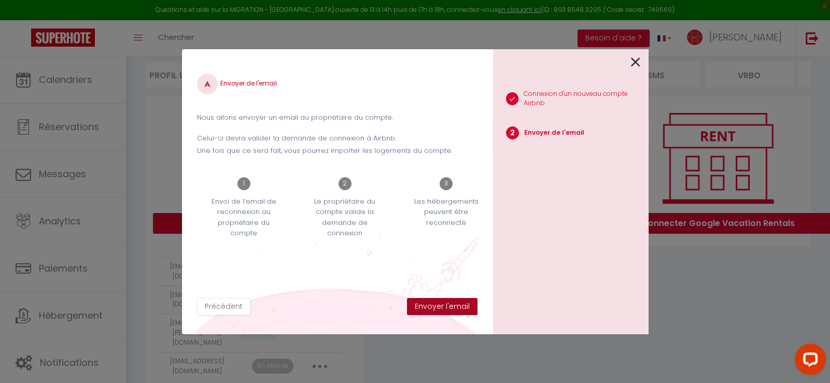
click at [428, 303] on button "Envoyer l'email" at bounding box center [442, 307] width 71 height 18
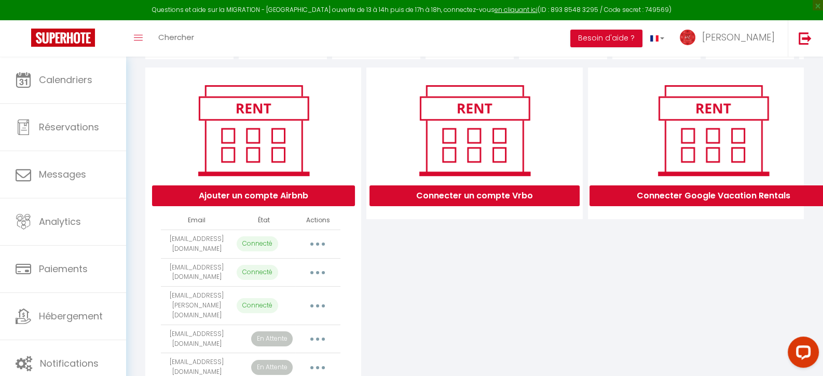
scroll to position [154, 0]
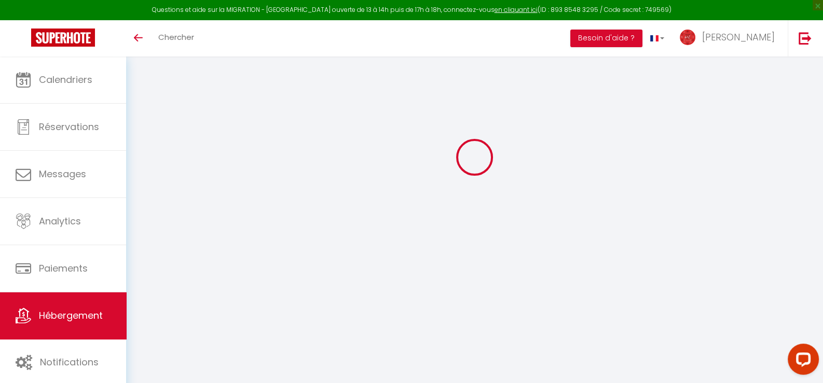
select select "+ 22 %"
select select "+ 25 %"
select select "+ 10 %"
select select "+ 15 %"
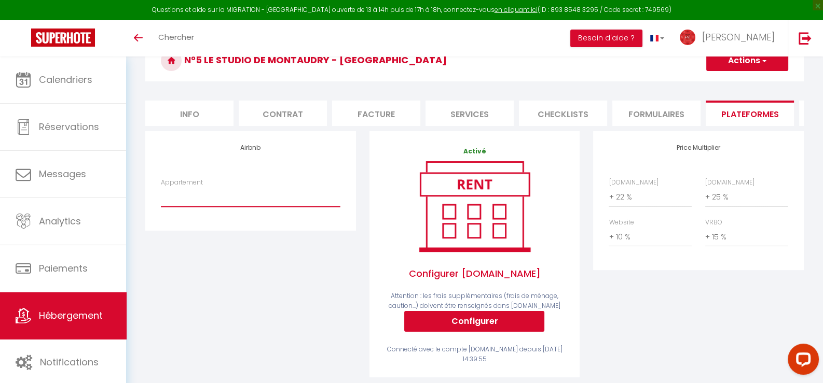
click at [225, 207] on select "N°3 La Jungle de Montaudry - [GEOGRAPHIC_DATA] - Parking - [EMAIL_ADDRESS][DOMA…" at bounding box center [250, 197] width 179 height 20
click at [243, 297] on div "Airbnb Appartement N°3 [GEOGRAPHIC_DATA] - Parking - [EMAIL_ADDRESS][DOMAIN_NAM…" at bounding box center [250, 261] width 224 height 260
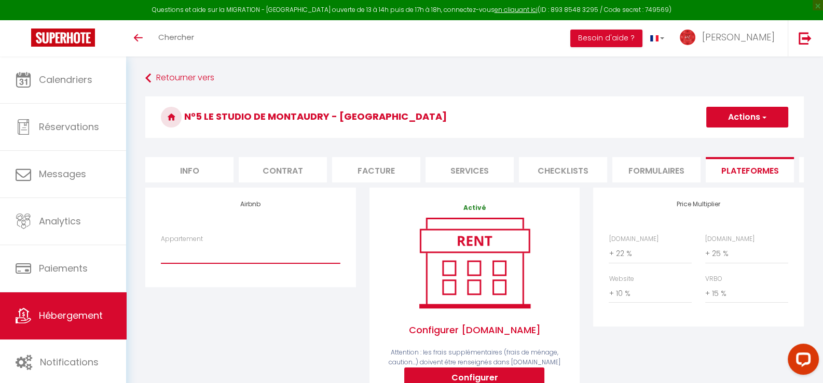
click at [212, 263] on select "N°3 La Jungle de Montaudry - [GEOGRAPHIC_DATA] - Parking - [EMAIL_ADDRESS][DOMA…" at bounding box center [250, 254] width 179 height 20
select select "10941-1115881252500393484"
click at [161, 251] on select "N°3 La Jungle de Montaudry - [GEOGRAPHIC_DATA] - Parking - [EMAIL_ADDRESS][DOMA…" at bounding box center [250, 254] width 179 height 20
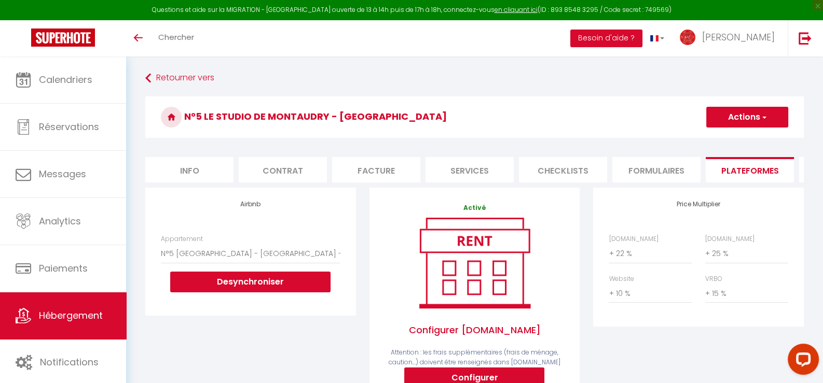
click at [760, 120] on span "button" at bounding box center [763, 117] width 7 height 10
click at [733, 138] on link "Enregistrer" at bounding box center [746, 139] width 82 height 13
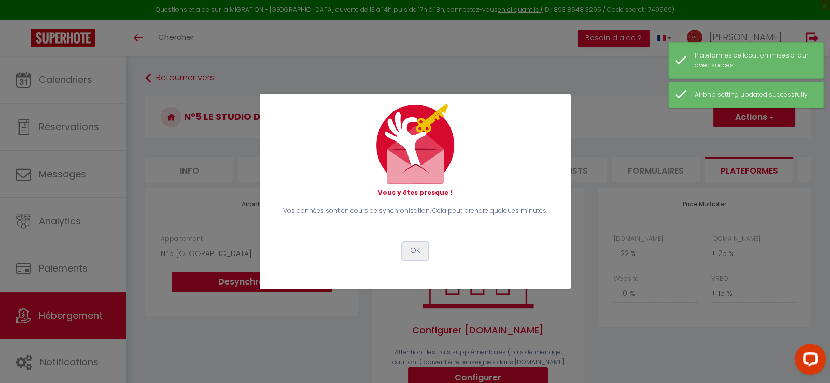
click at [419, 252] on button "OK" at bounding box center [415, 251] width 26 height 18
